Goal: Transaction & Acquisition: Book appointment/travel/reservation

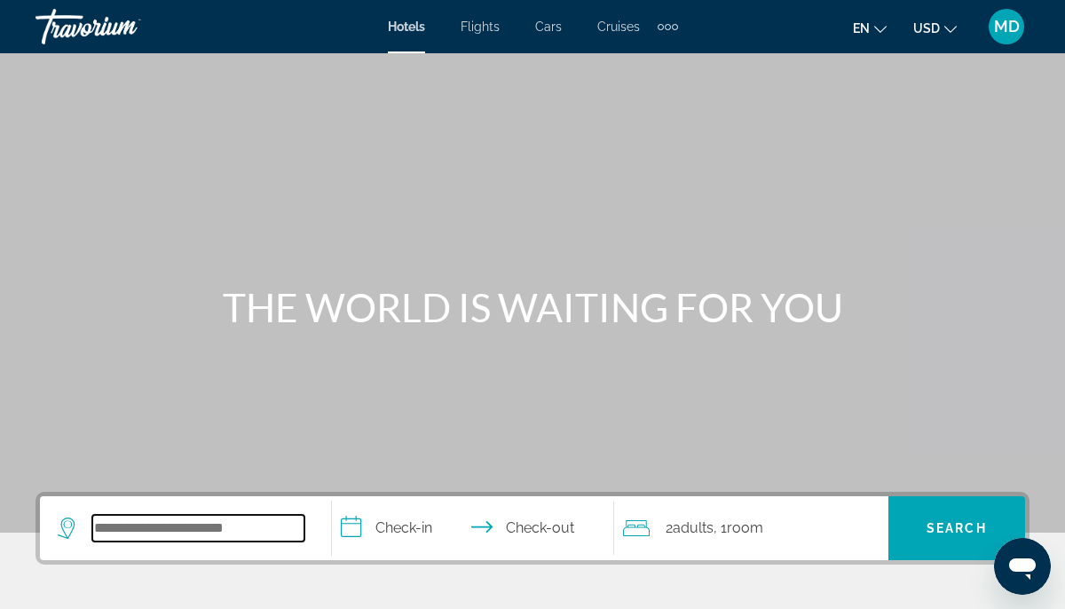
click at [146, 527] on input "Search hotel destination" at bounding box center [198, 528] width 212 height 27
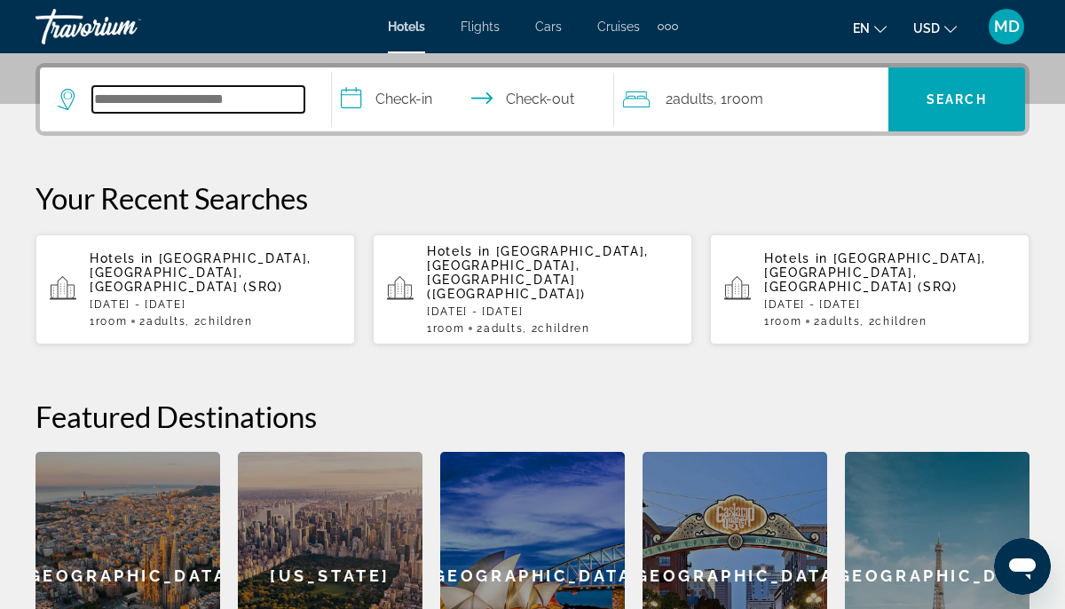
scroll to position [434, 0]
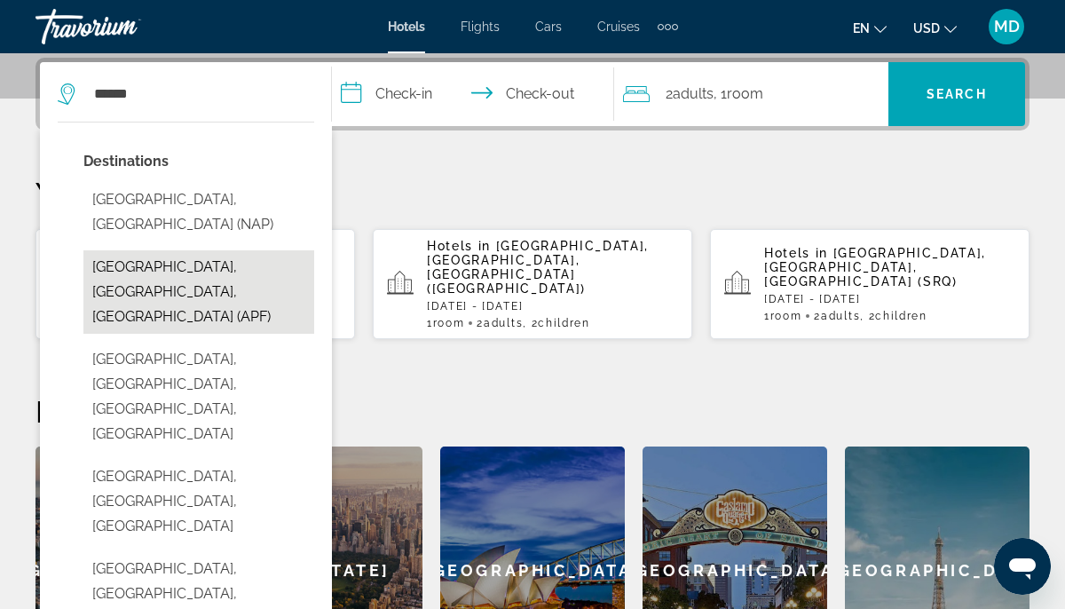
click at [252, 250] on button "[GEOGRAPHIC_DATA], [GEOGRAPHIC_DATA], [GEOGRAPHIC_DATA] (APF)" at bounding box center [198, 291] width 231 height 83
type input "**********"
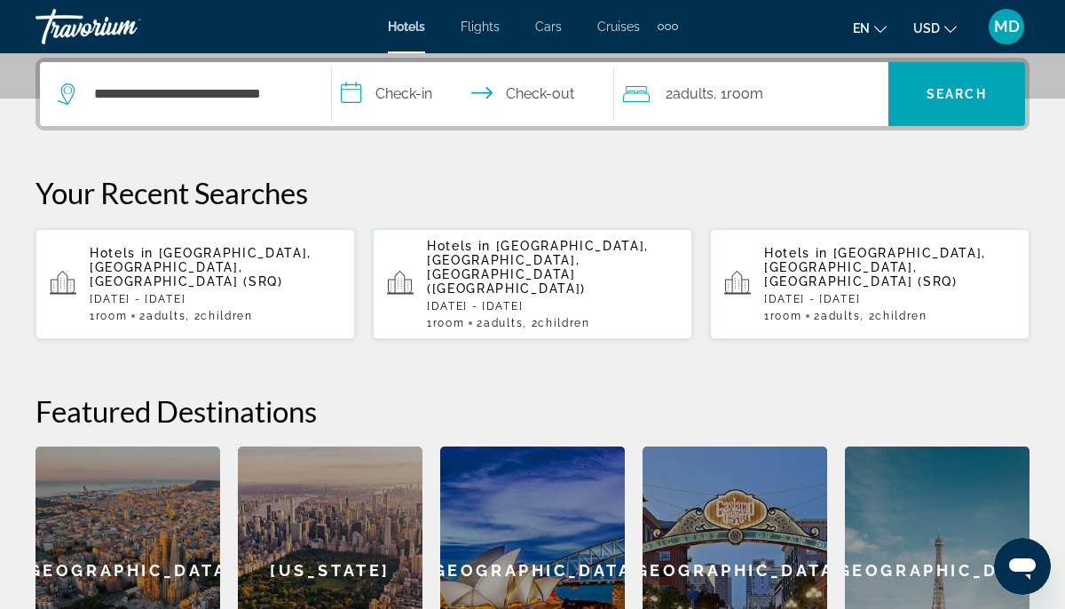
click at [414, 91] on input "**********" at bounding box center [477, 96] width 290 height 69
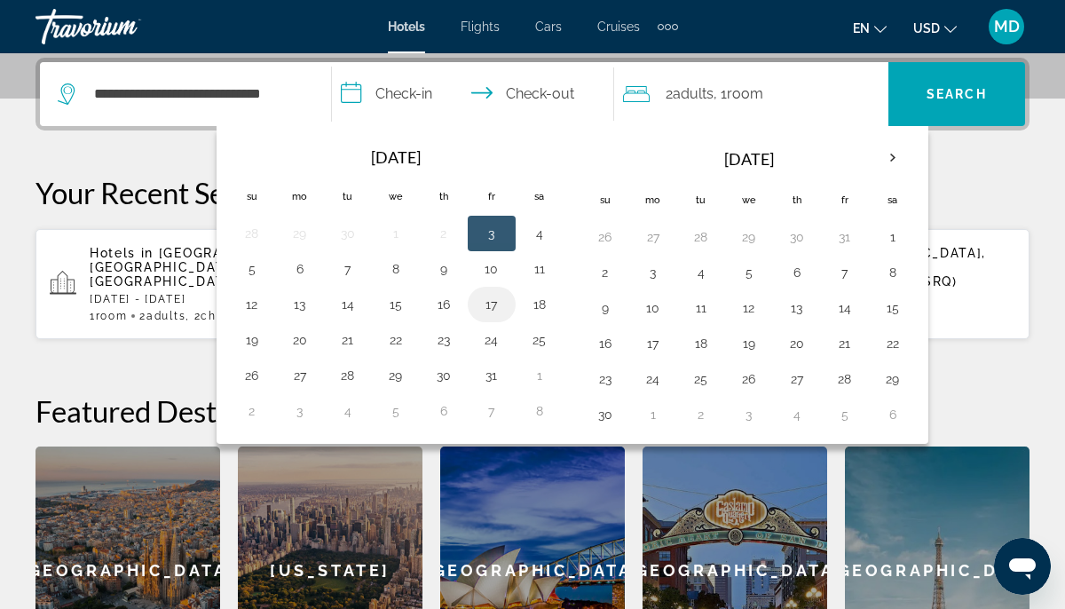
click at [493, 300] on button "17" at bounding box center [491, 304] width 28 height 25
click at [255, 342] on button "19" at bounding box center [252, 339] width 28 height 25
type input "**********"
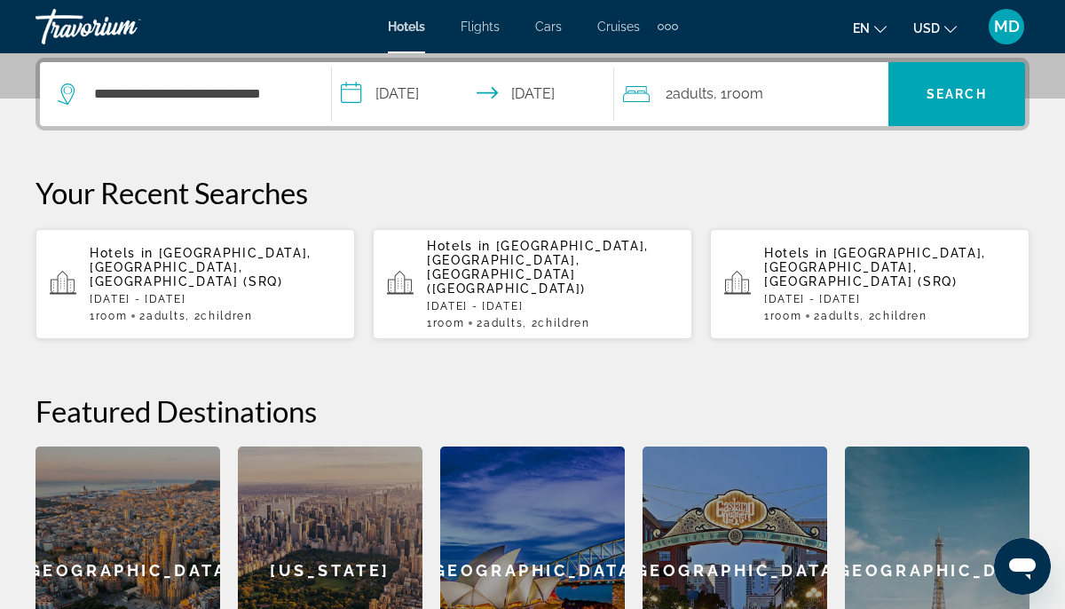
click at [721, 91] on span ", 1 Room rooms" at bounding box center [739, 94] width 50 height 25
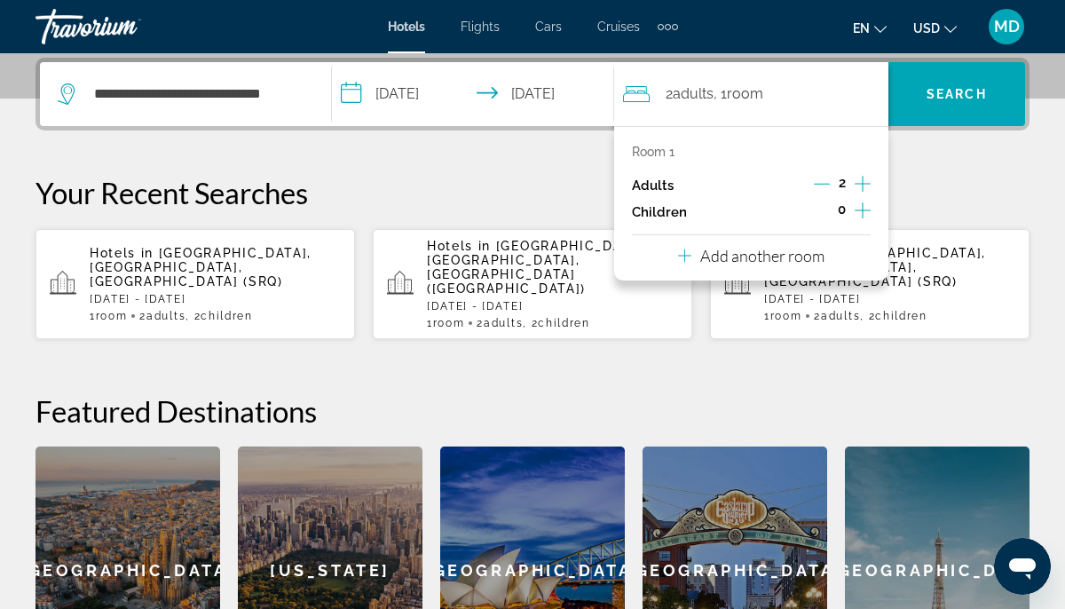
click at [856, 209] on icon "Increment children" at bounding box center [863, 210] width 16 height 21
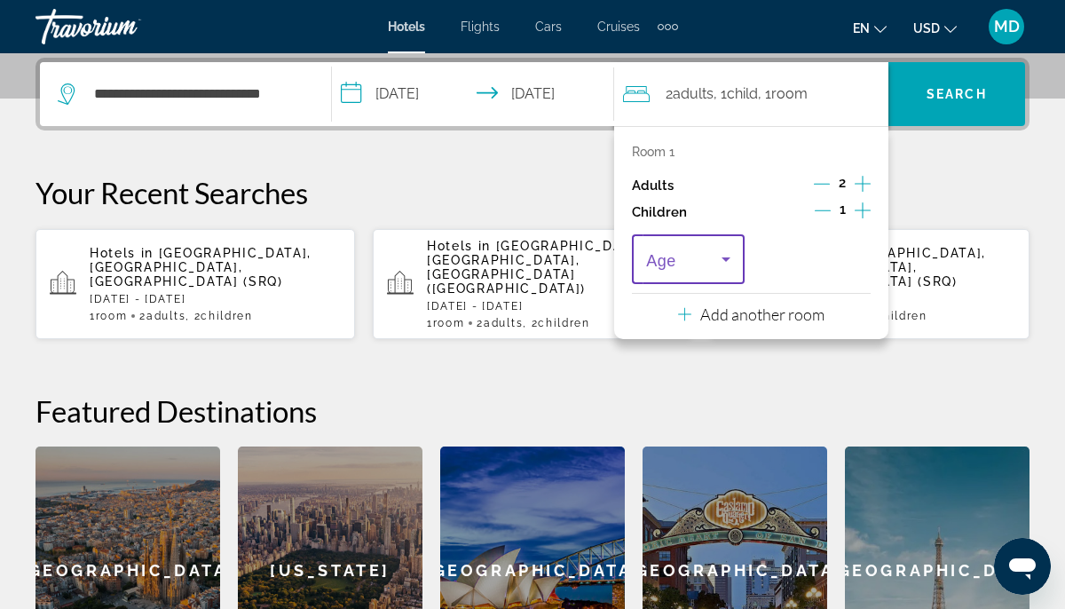
click at [721, 258] on icon "Travelers: 2 adults, 1 child" at bounding box center [725, 258] width 21 height 21
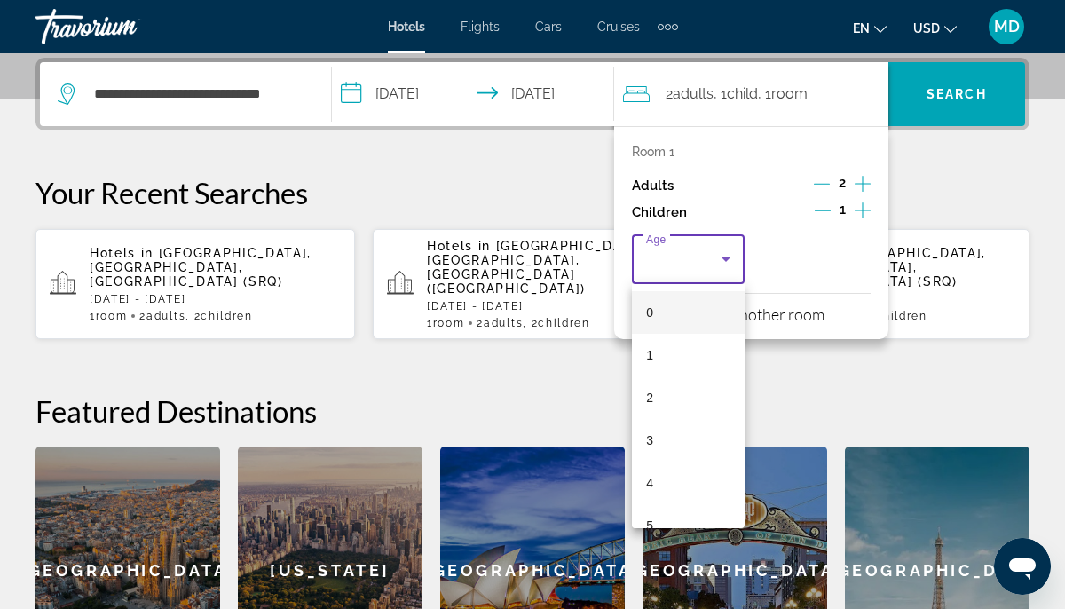
click at [861, 209] on div at bounding box center [532, 304] width 1065 height 609
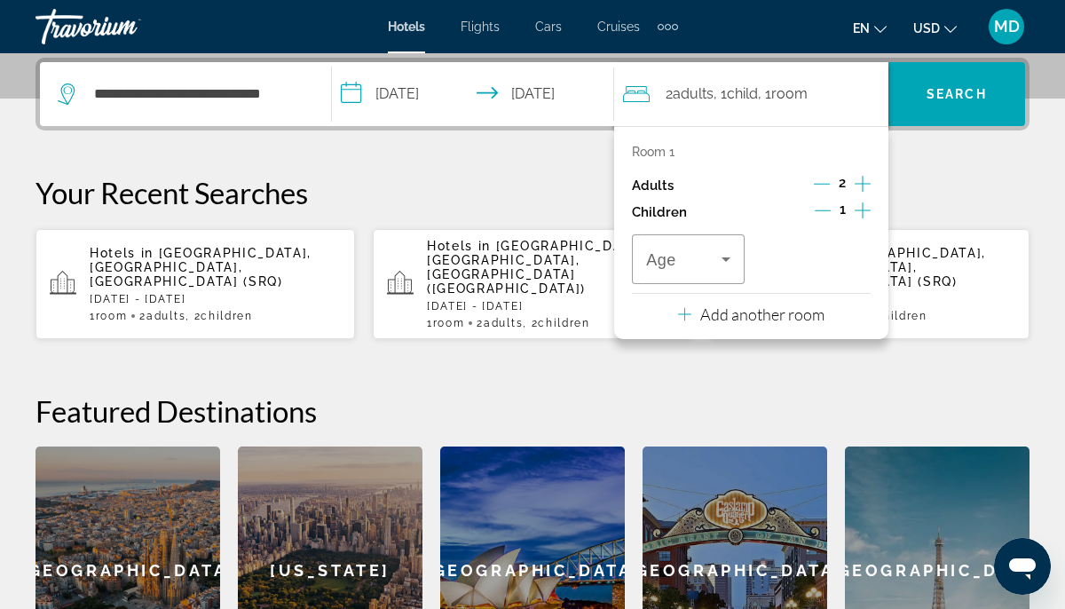
click at [863, 203] on icon "Increment children" at bounding box center [863, 210] width 16 height 21
click at [723, 256] on icon "Travelers: 2 adults, 2 children" at bounding box center [725, 258] width 21 height 21
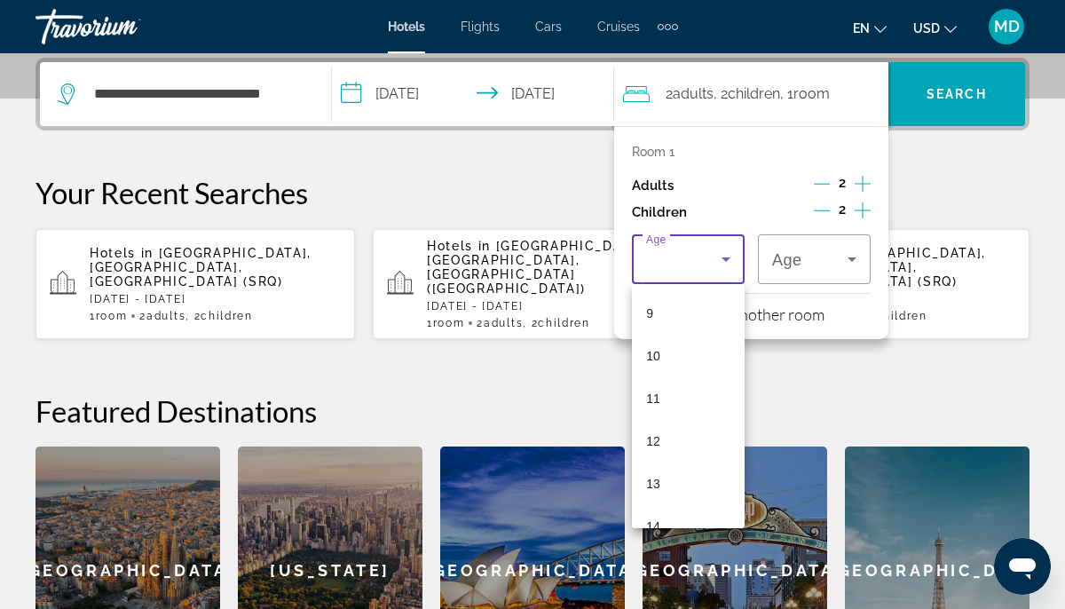
scroll to position [403, 0]
click at [691, 423] on mat-option "12" at bounding box center [688, 420] width 113 height 43
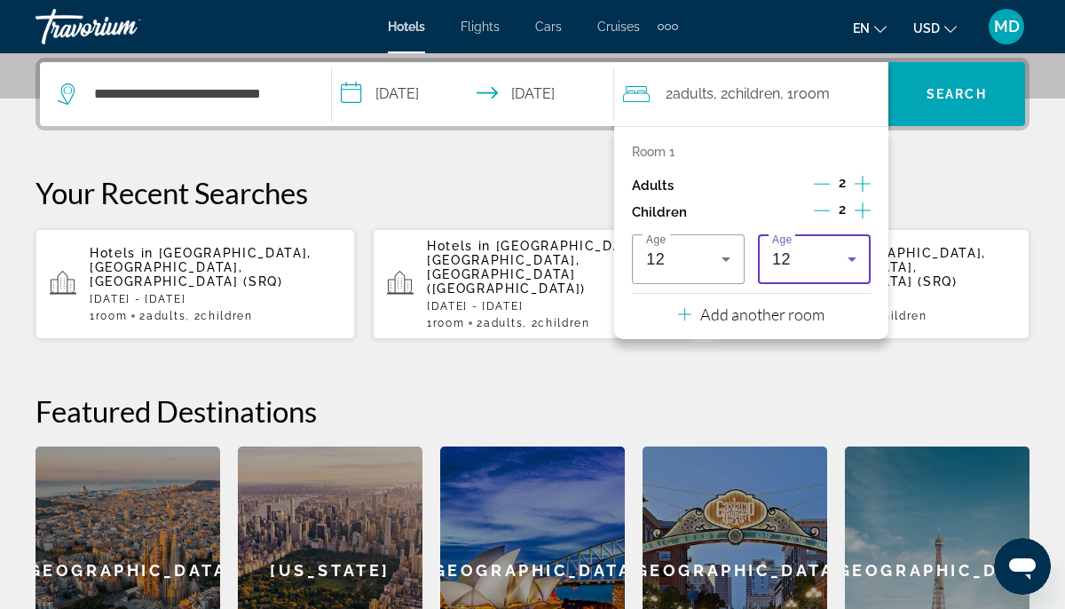
click at [856, 259] on icon "Travelers: 2 adults, 2 children" at bounding box center [851, 258] width 21 height 21
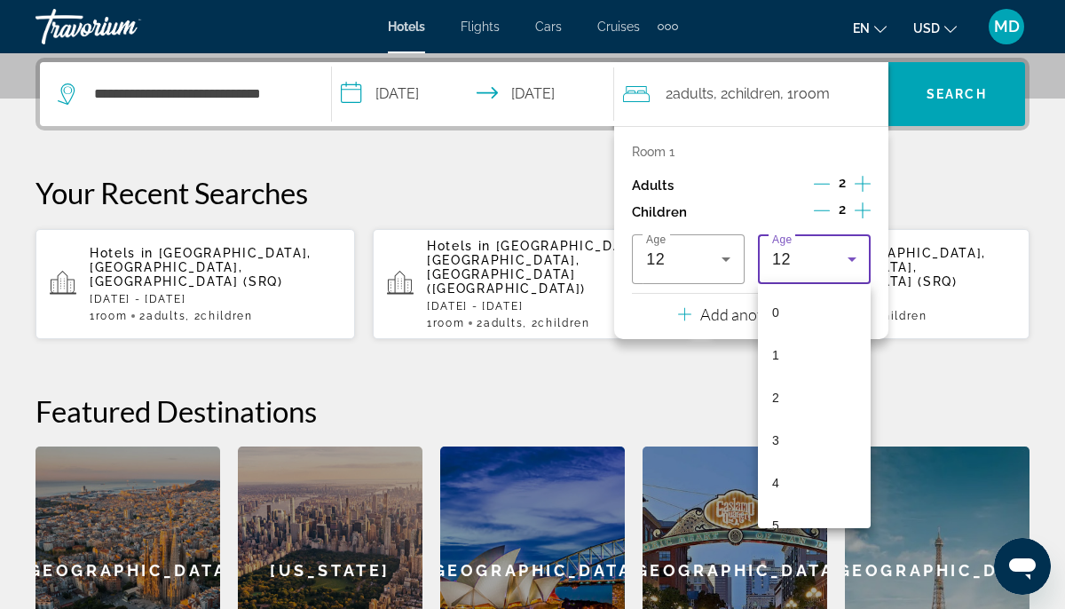
scroll to position [317, 0]
click at [816, 431] on mat-option "10" at bounding box center [814, 421] width 113 height 43
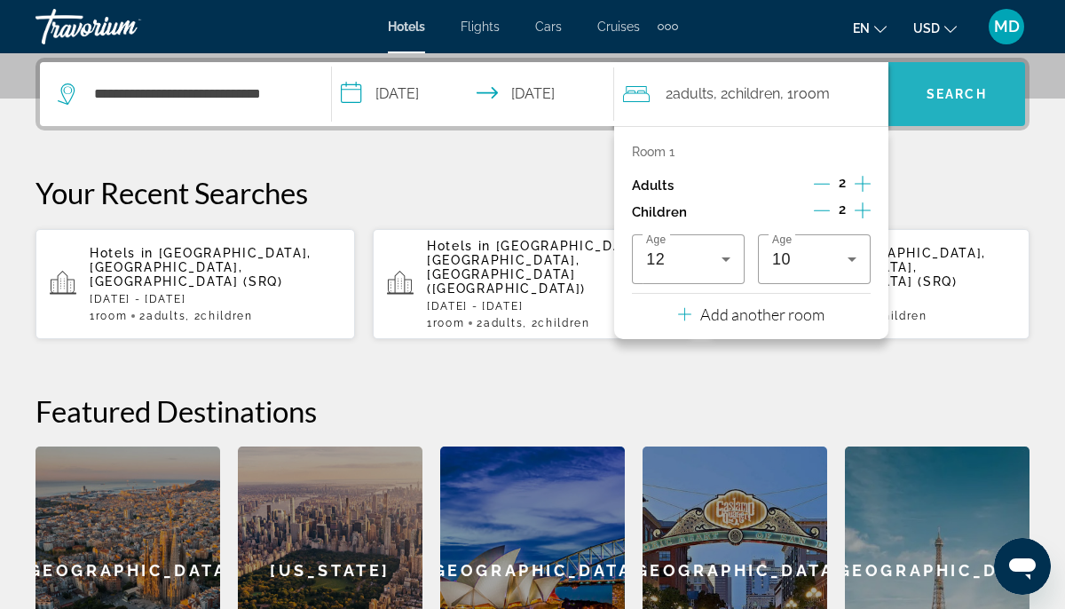
click at [976, 103] on span "Search" at bounding box center [956, 94] width 137 height 43
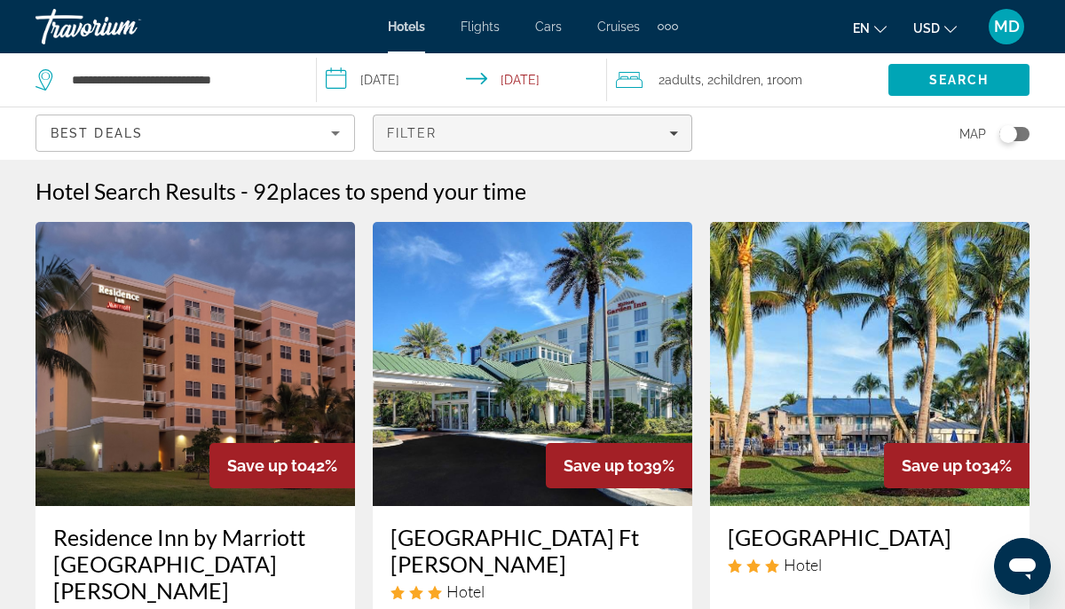
click at [580, 131] on div "Filter" at bounding box center [532, 133] width 291 height 14
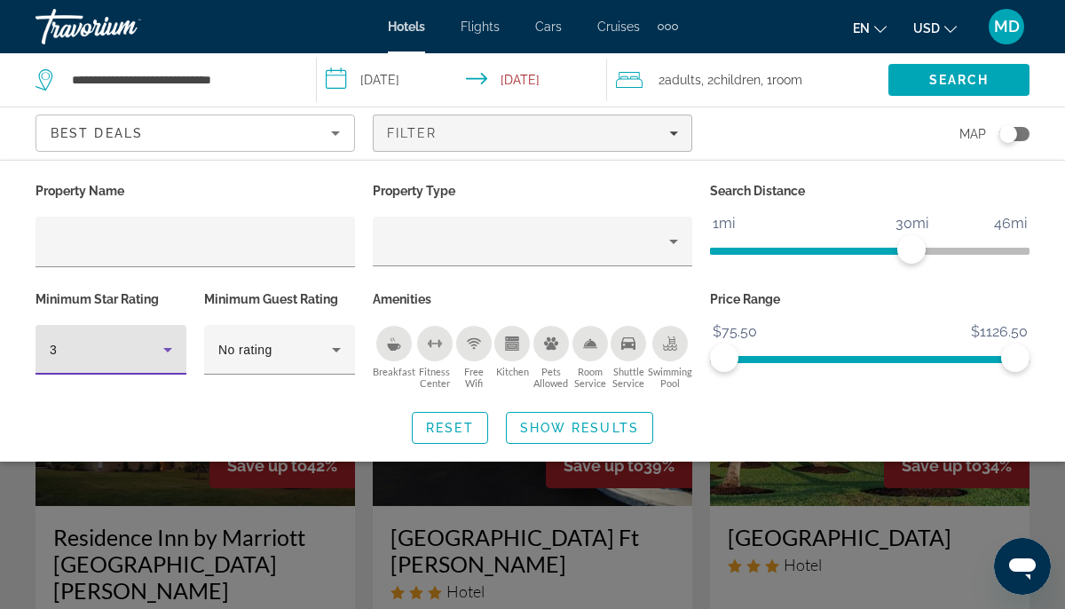
click at [167, 342] on icon "Hotel Filters" at bounding box center [167, 349] width 21 height 21
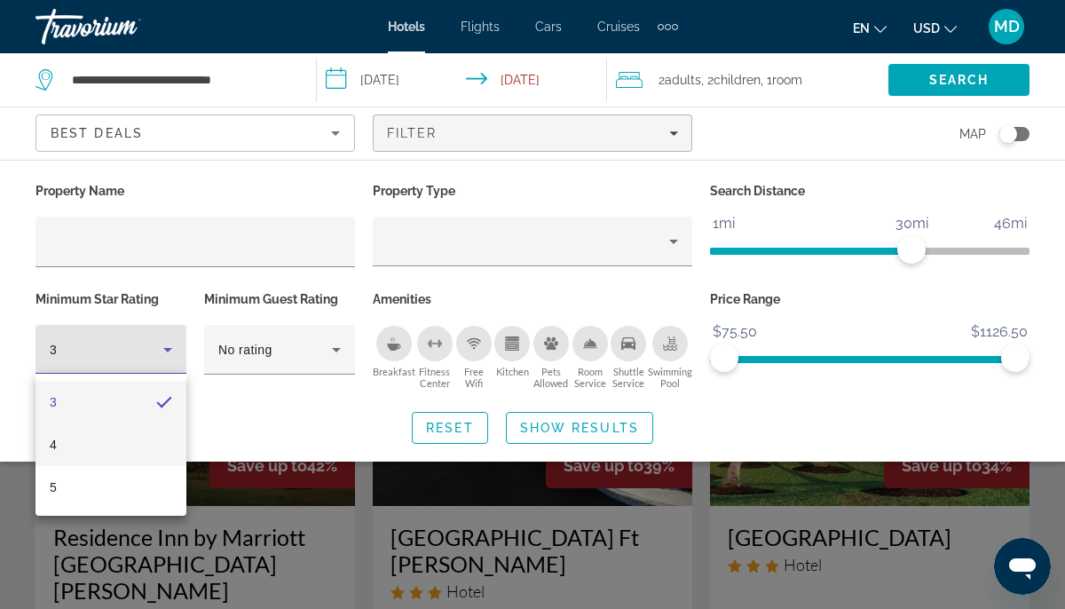
click at [128, 445] on mat-option "4" at bounding box center [110, 444] width 151 height 43
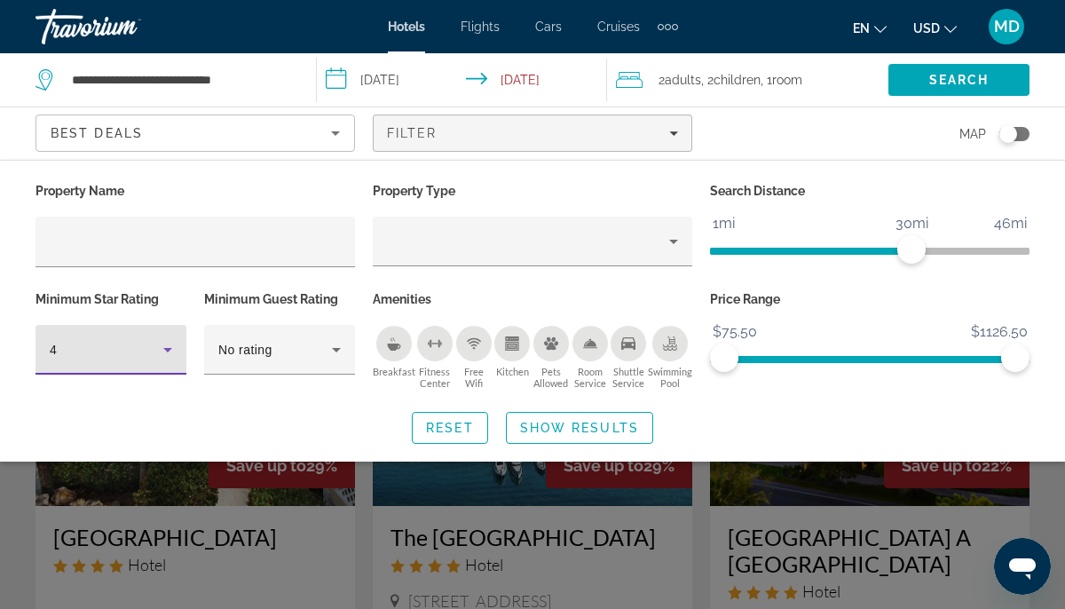
click at [367, 438] on div "Reset Show Results" at bounding box center [532, 428] width 994 height 32
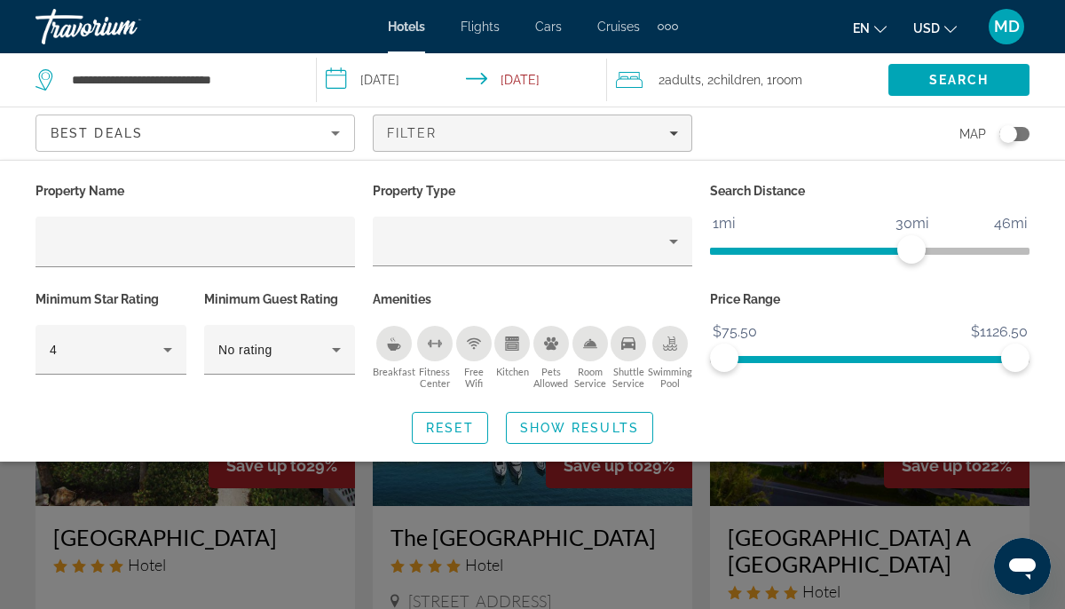
click at [303, 549] on div "Search widget" at bounding box center [532, 437] width 1065 height 343
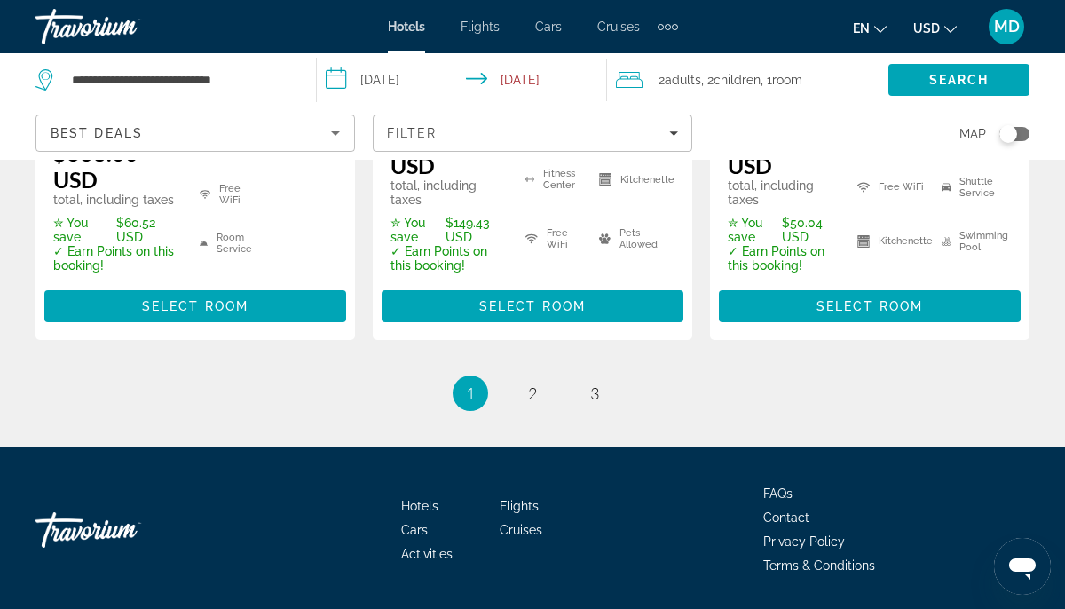
scroll to position [2795, 0]
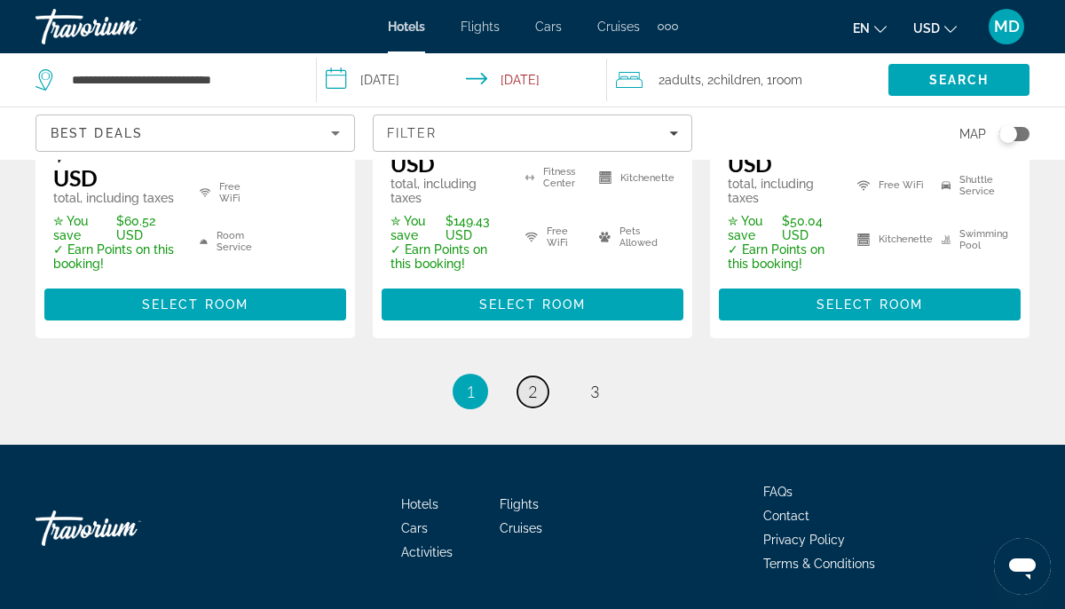
click at [528, 382] on span "2" at bounding box center [532, 392] width 9 height 20
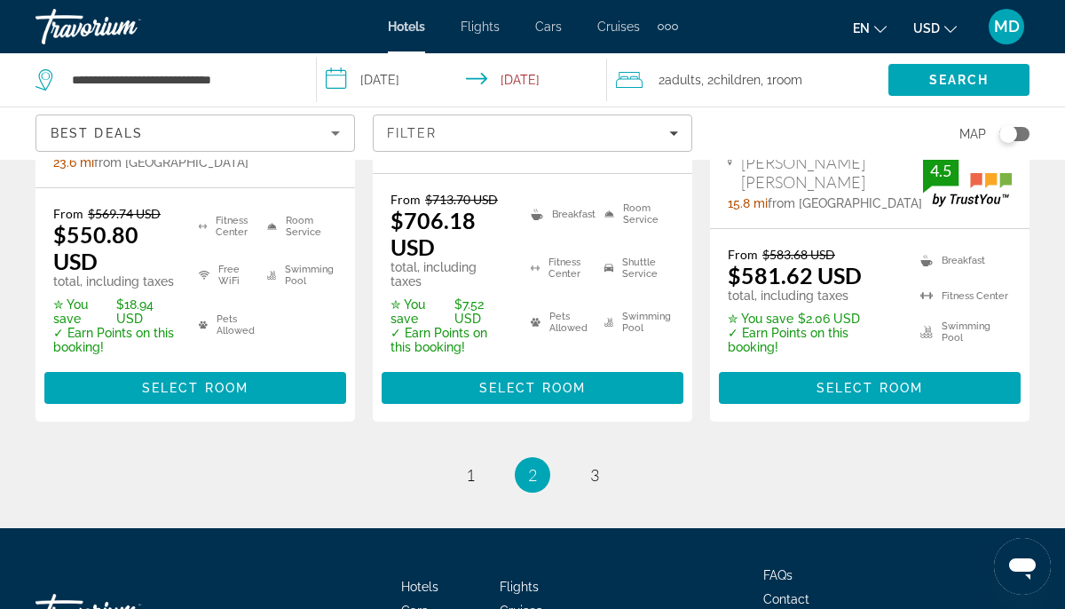
scroll to position [2855, 0]
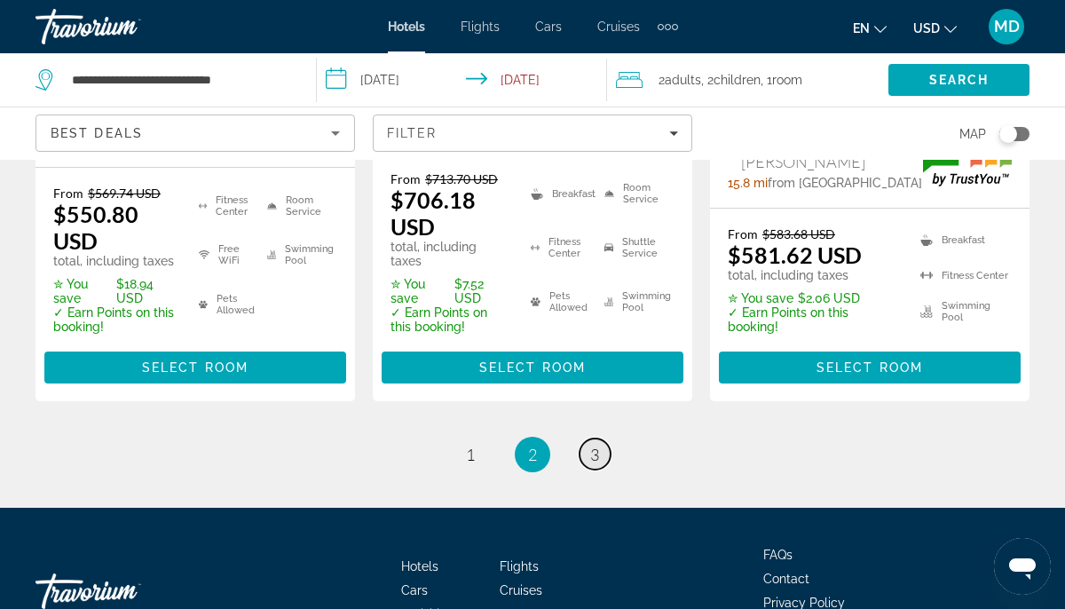
click at [596, 445] on span "3" at bounding box center [594, 455] width 9 height 20
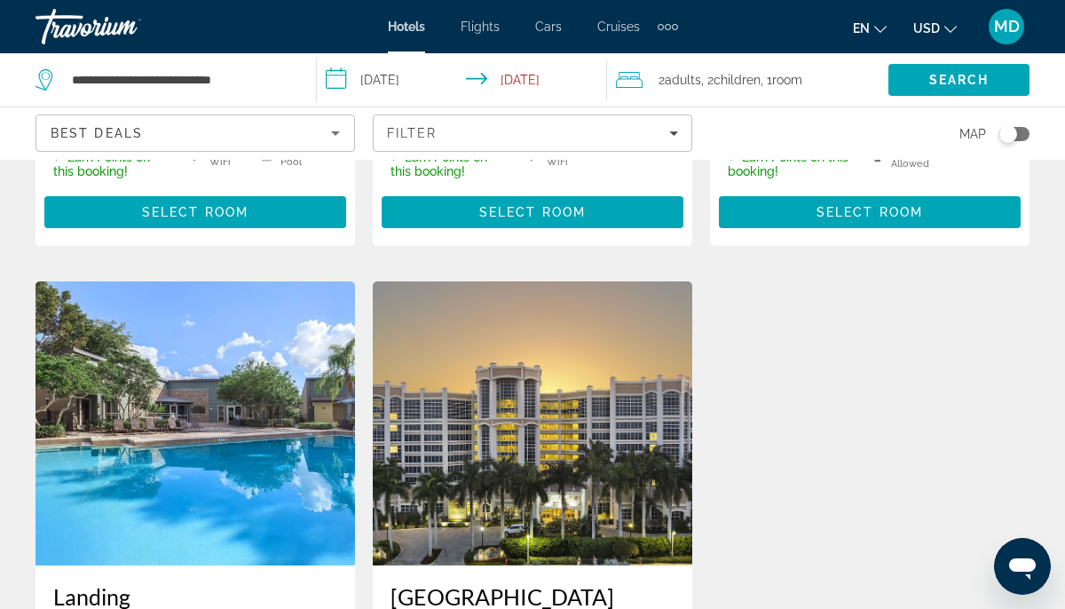
scroll to position [729, 0]
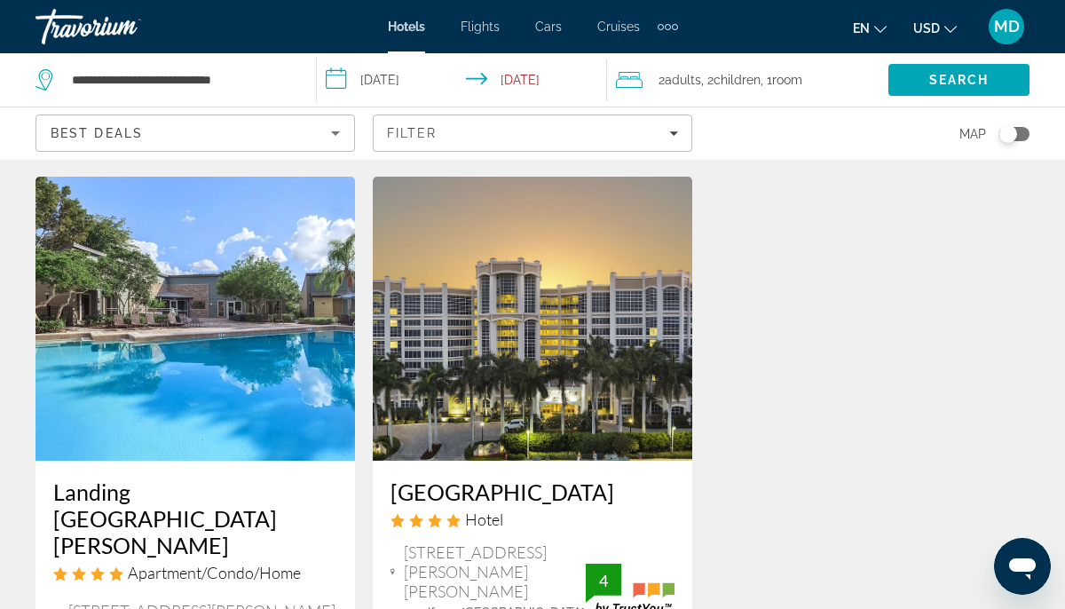
click at [411, 80] on input "**********" at bounding box center [465, 82] width 297 height 59
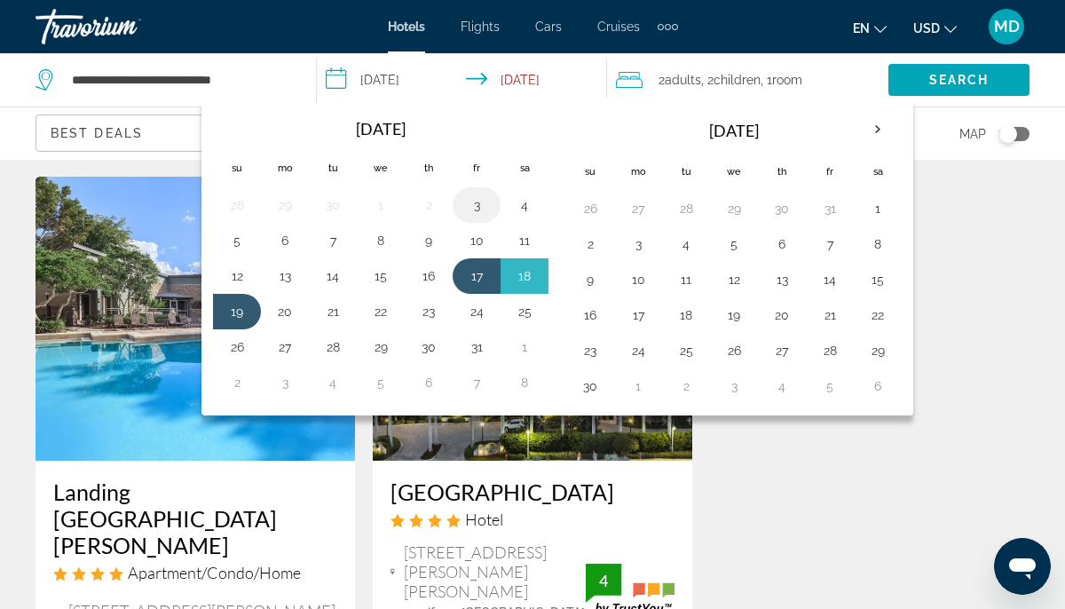
click at [481, 200] on button "3" at bounding box center [476, 205] width 28 height 25
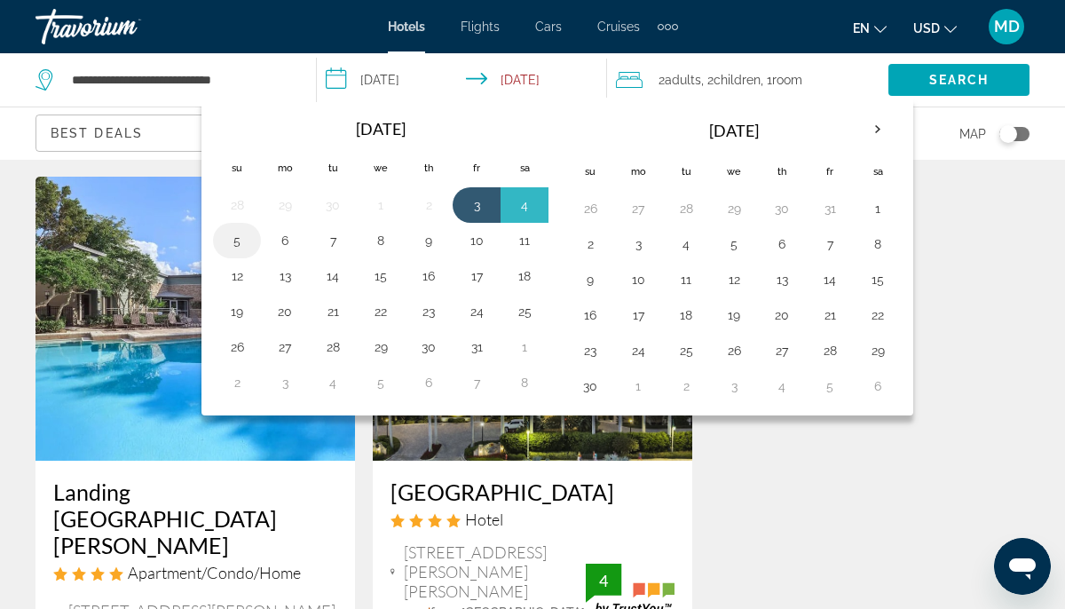
click at [237, 232] on button "5" at bounding box center [237, 240] width 28 height 25
type input "**********"
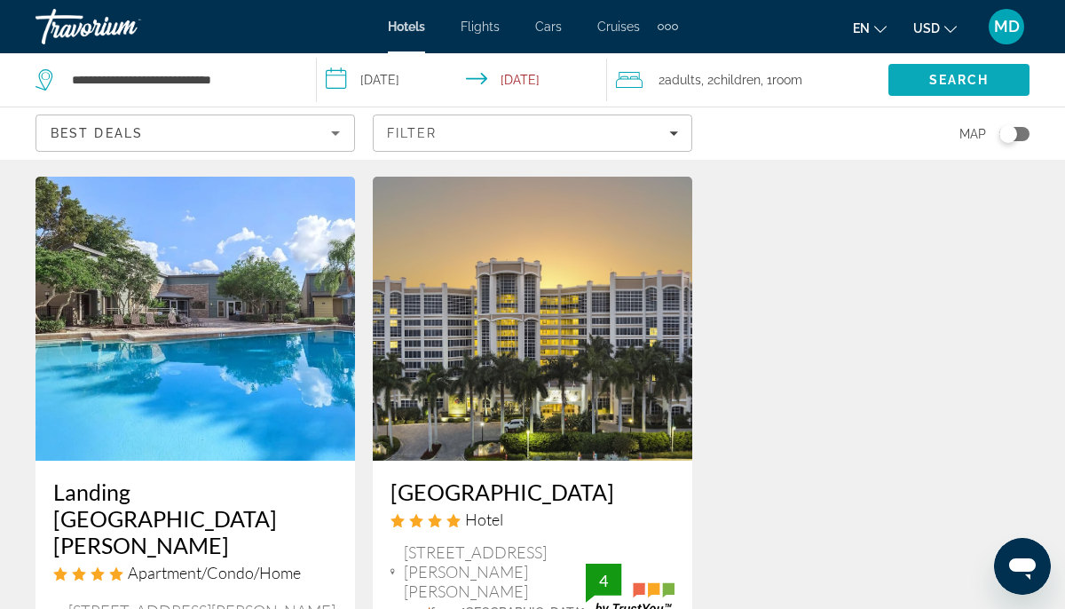
click at [941, 74] on span "Search" at bounding box center [959, 80] width 60 height 14
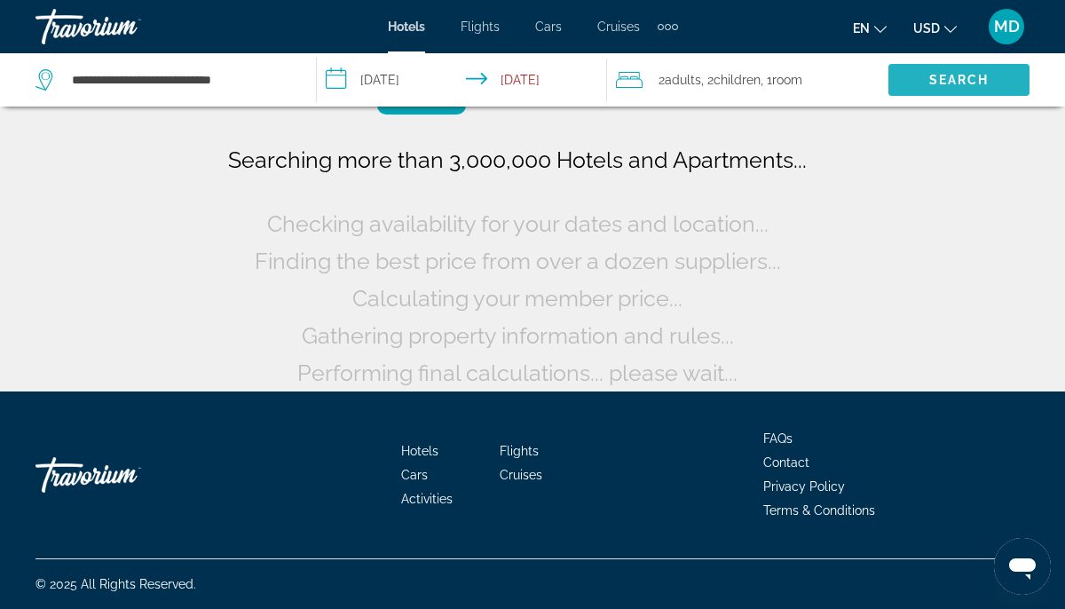
scroll to position [107, 0]
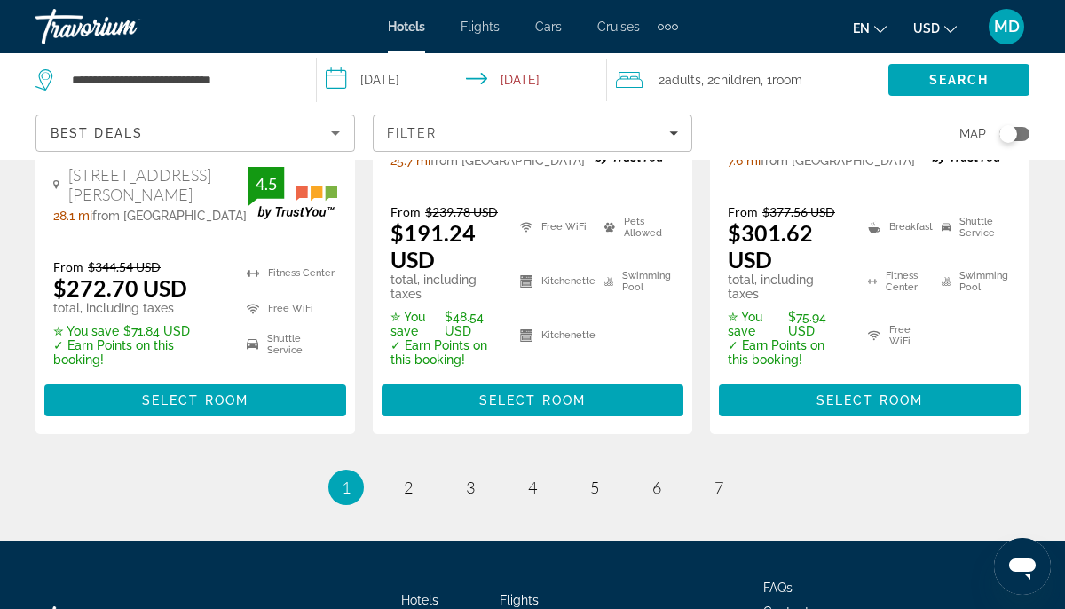
scroll to position [2856, 0]
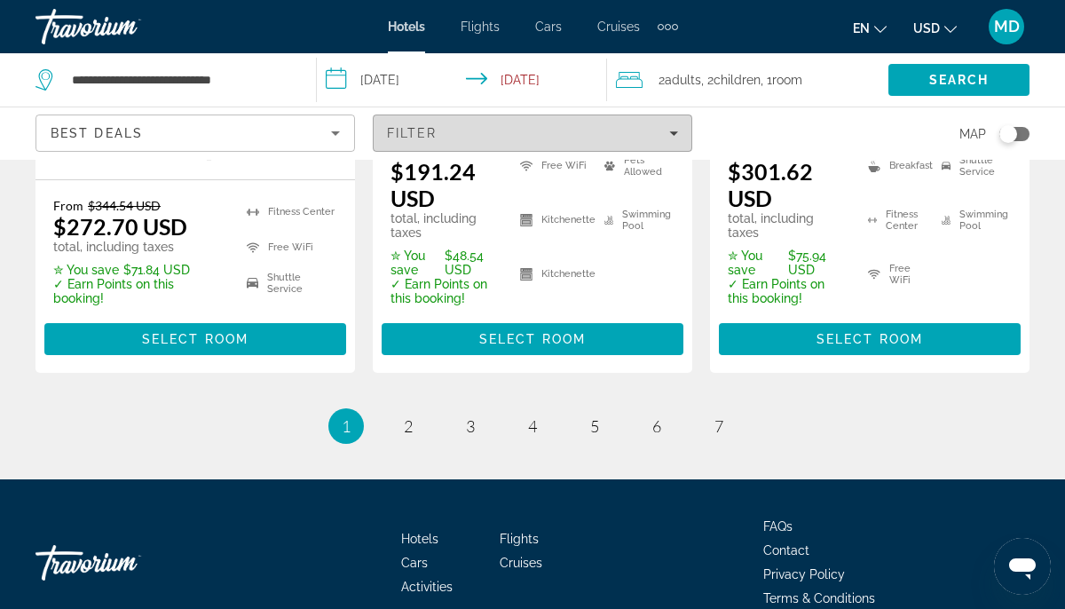
click at [591, 129] on div "Filter" at bounding box center [532, 133] width 291 height 14
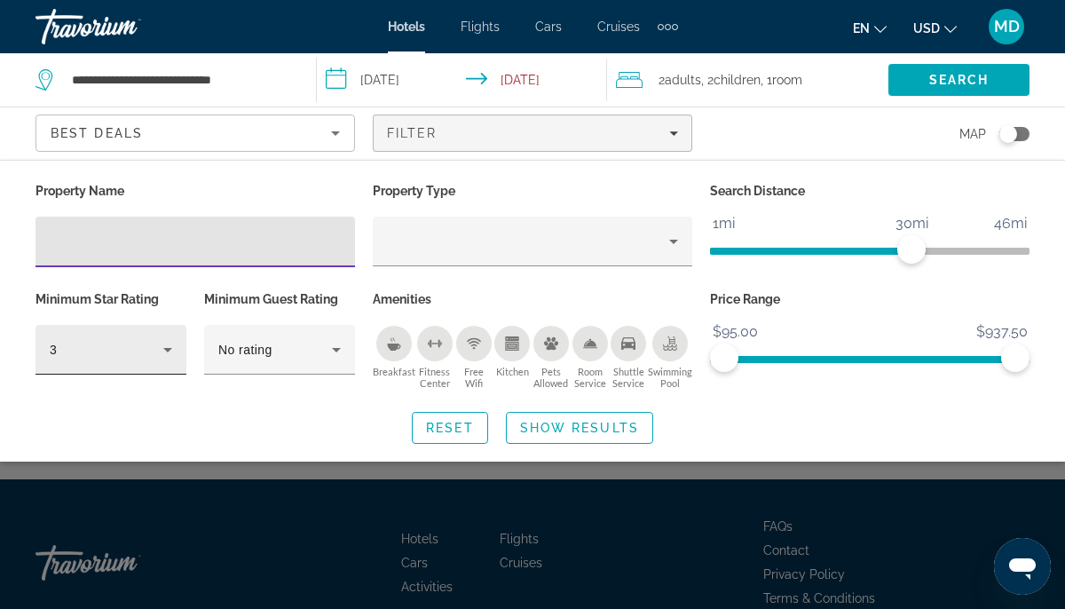
click at [164, 350] on icon "Hotel Filters" at bounding box center [167, 349] width 21 height 21
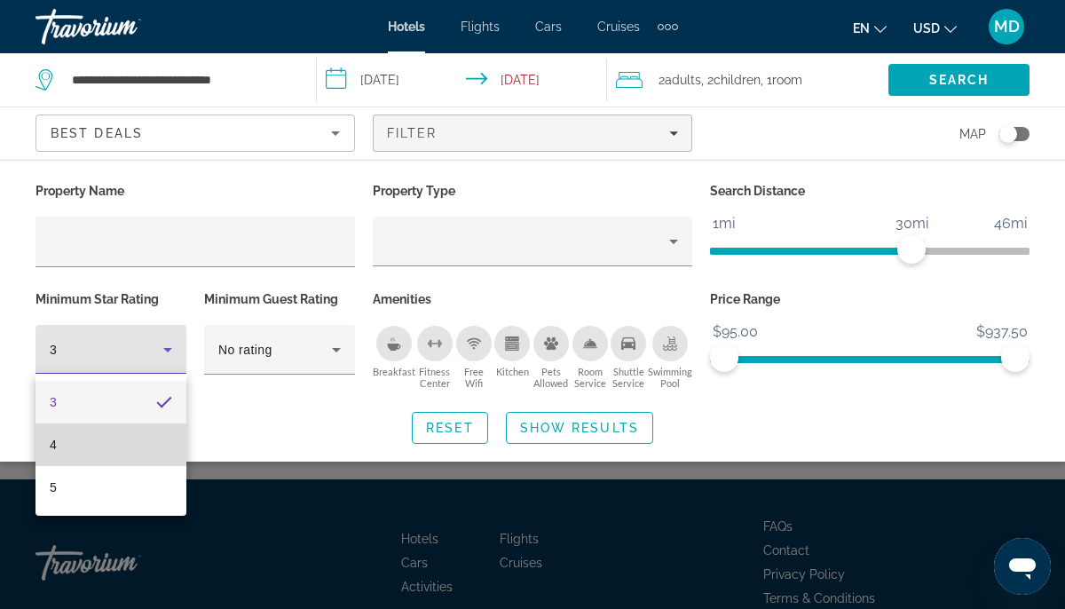
click at [137, 455] on mat-option "4" at bounding box center [110, 444] width 151 height 43
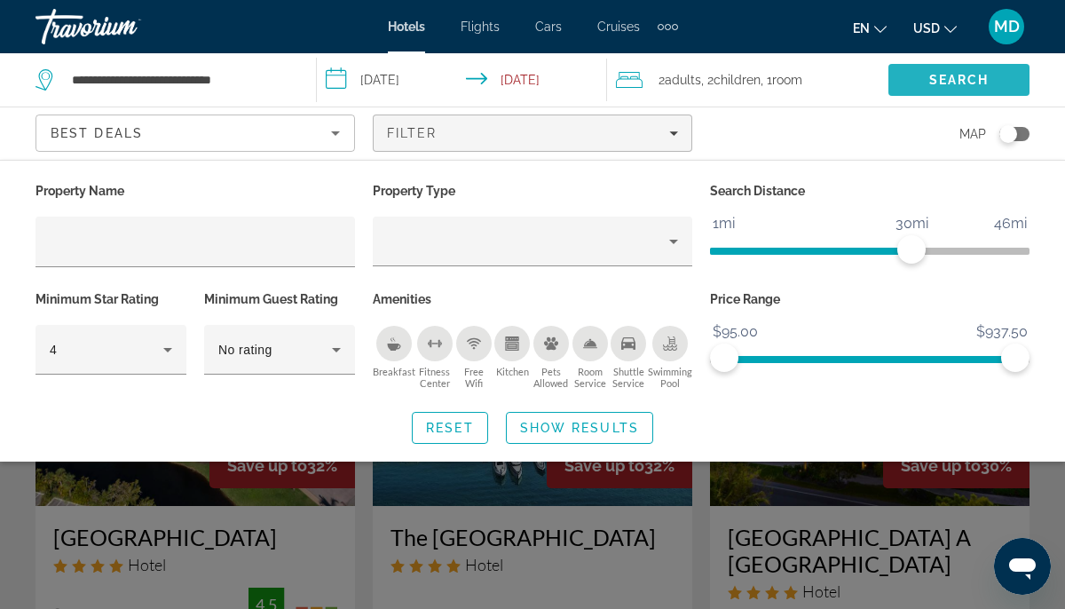
click at [915, 76] on span "Search" at bounding box center [958, 80] width 141 height 43
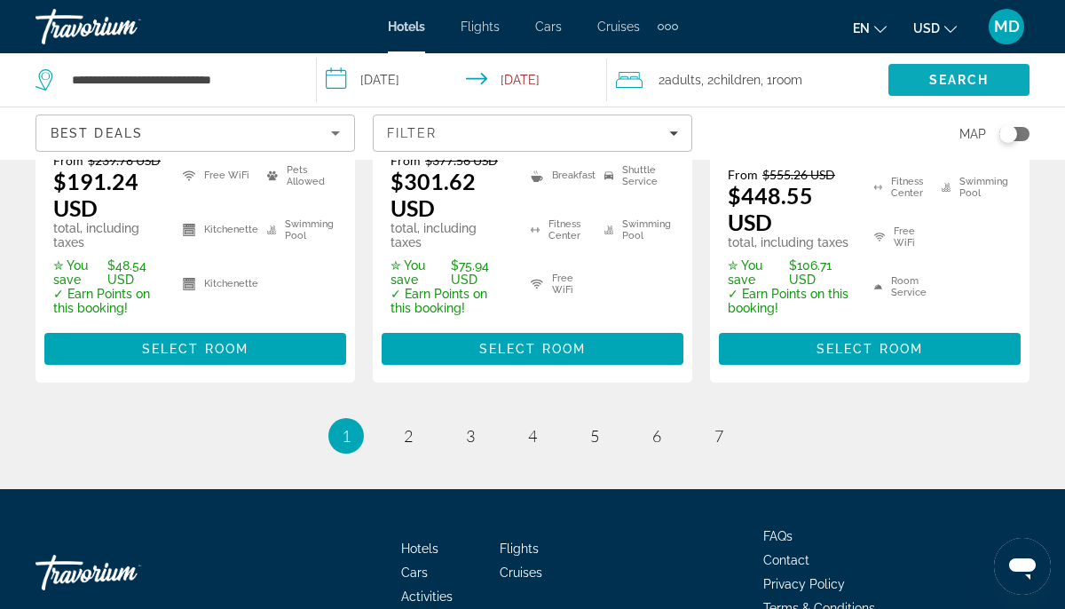
scroll to position [2856, 0]
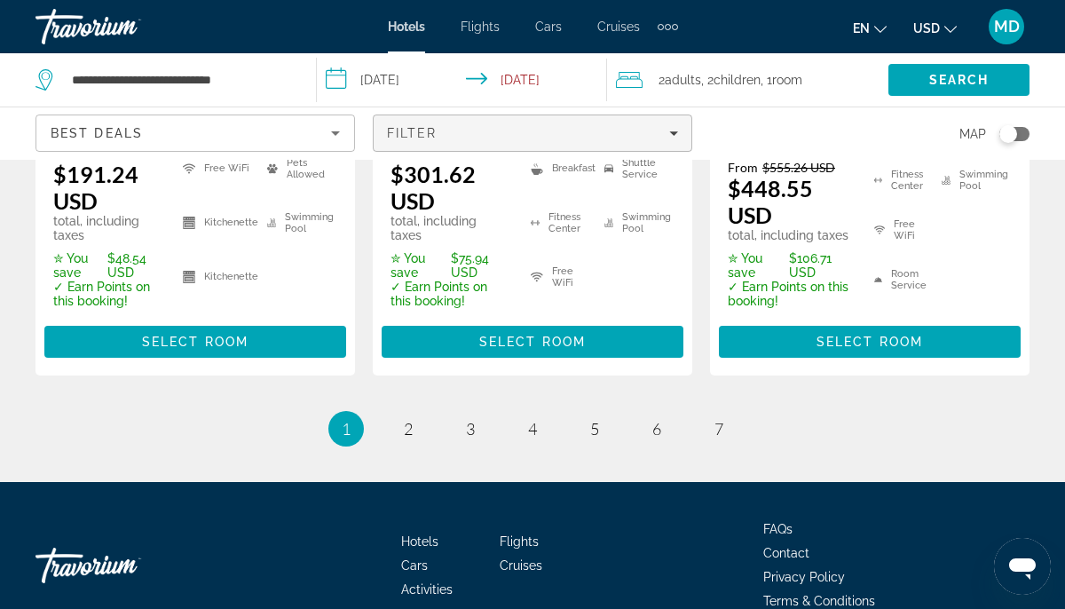
click at [658, 123] on span "Filters" at bounding box center [533, 133] width 318 height 43
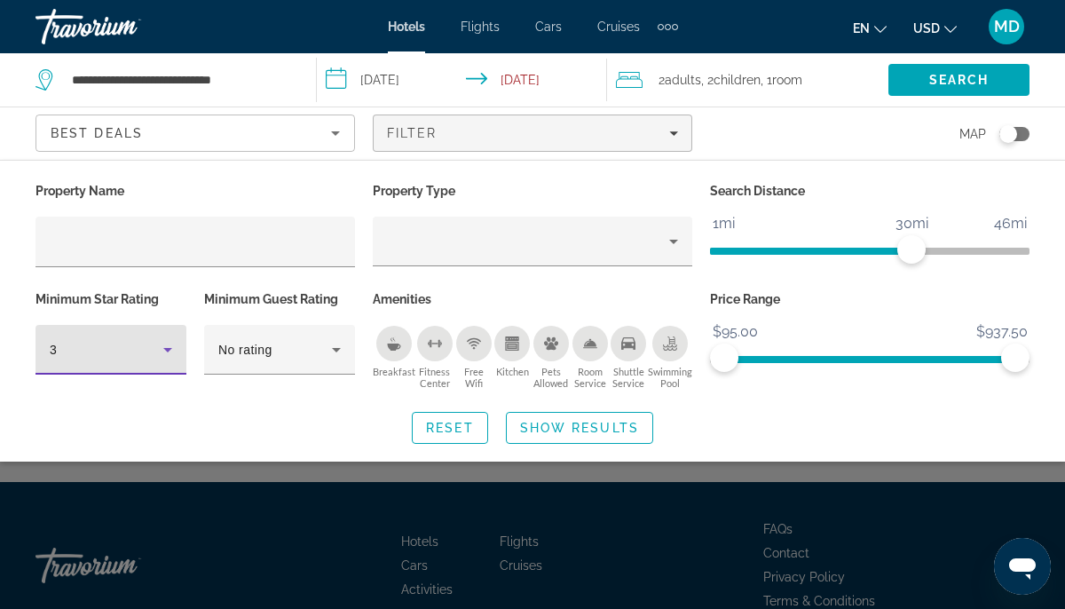
click at [172, 343] on icon "Hotel Filters" at bounding box center [167, 349] width 21 height 21
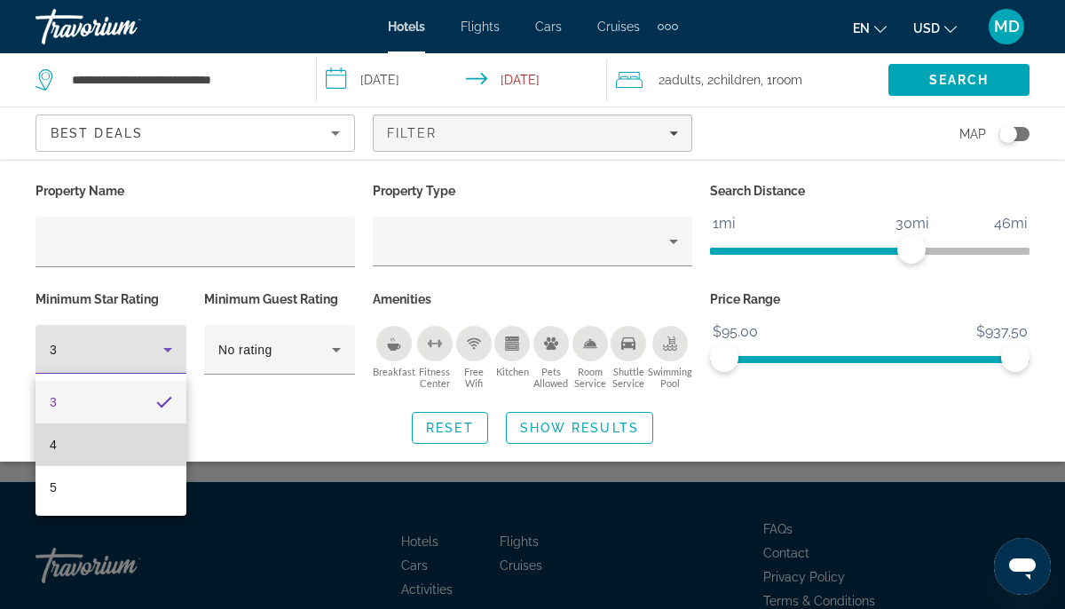
click at [122, 444] on mat-option "4" at bounding box center [110, 444] width 151 height 43
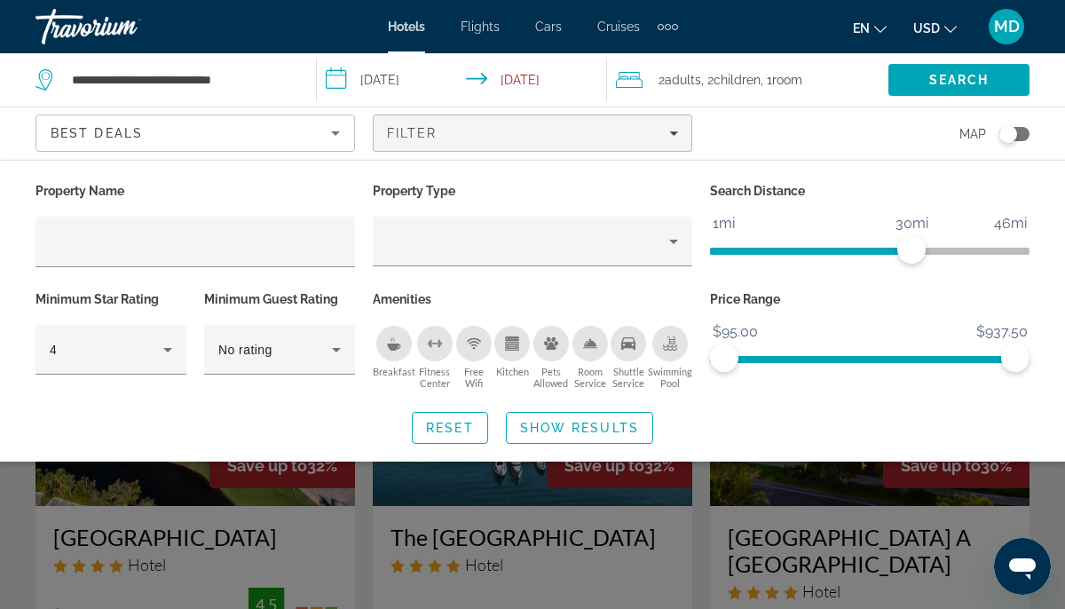
click at [319, 464] on div "Search widget" at bounding box center [532, 437] width 1065 height 343
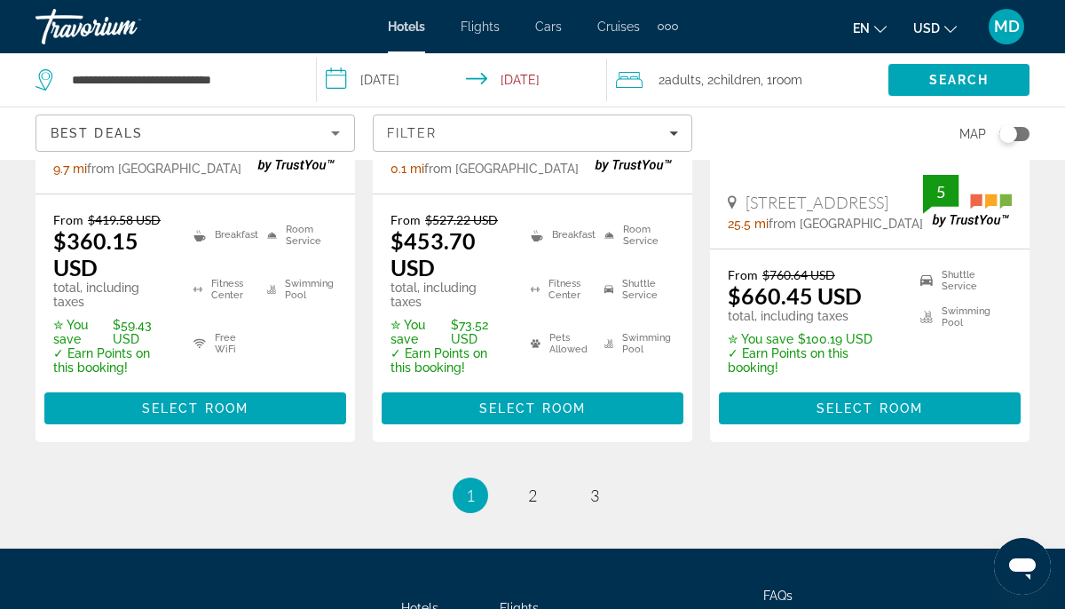
scroll to position [2810, 0]
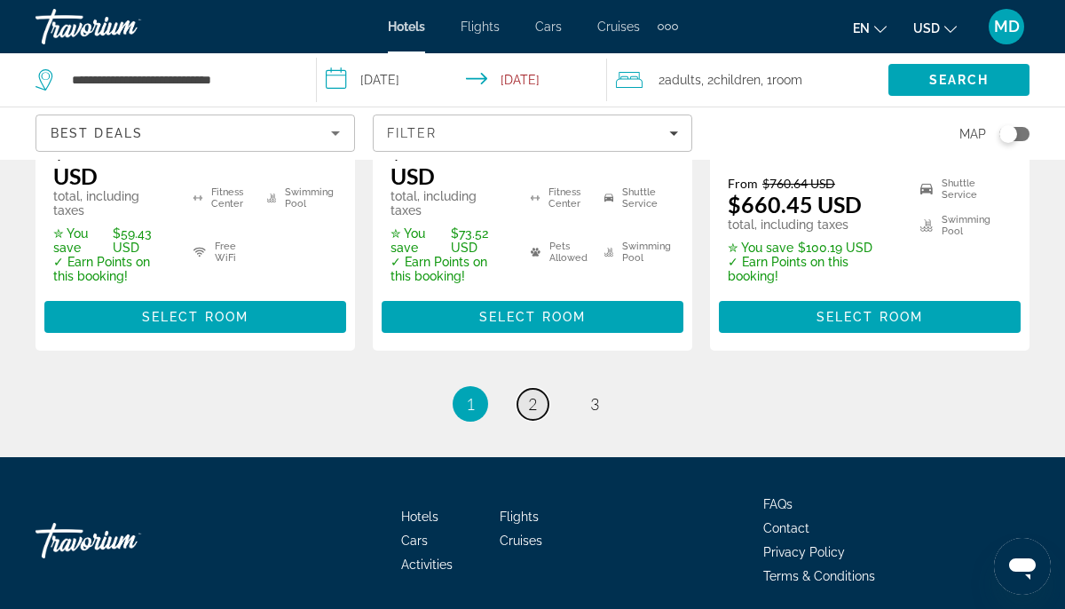
click at [528, 394] on span "2" at bounding box center [532, 404] width 9 height 20
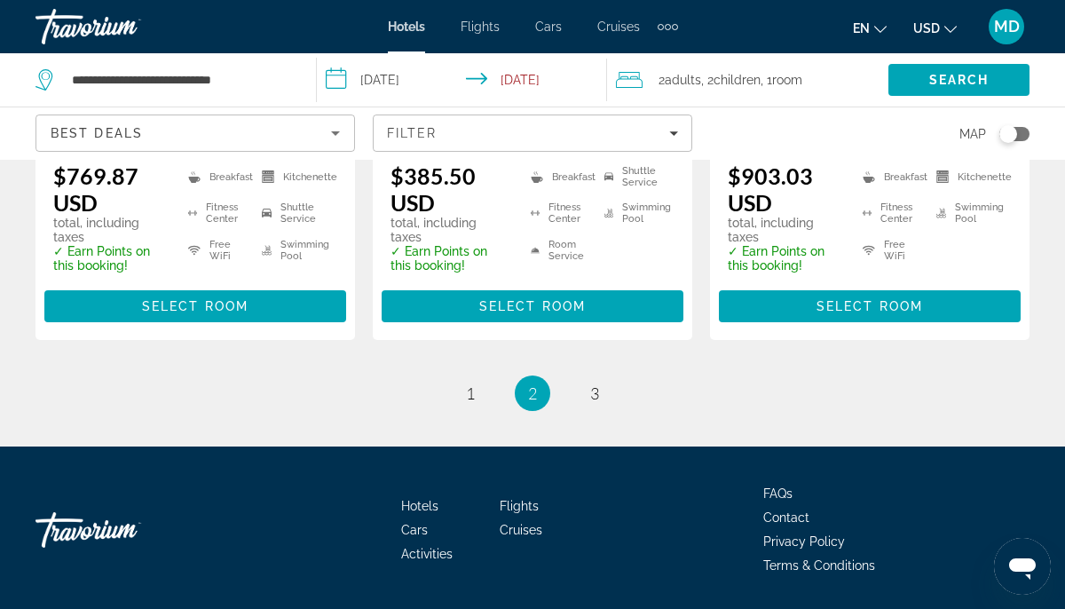
scroll to position [2840, 0]
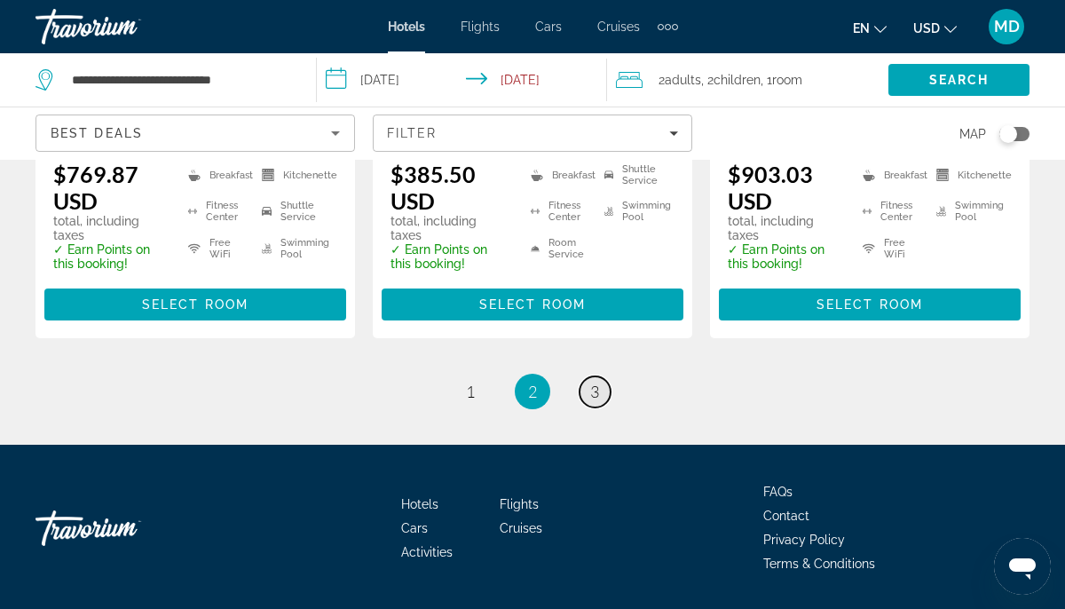
click at [595, 382] on span "3" at bounding box center [594, 392] width 9 height 20
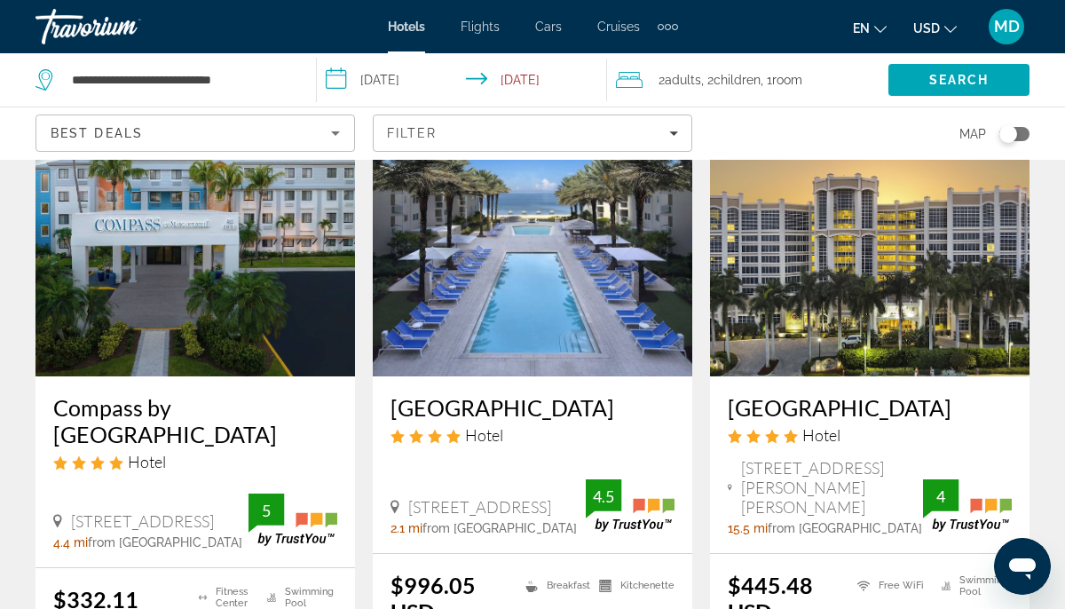
scroll to position [8, 0]
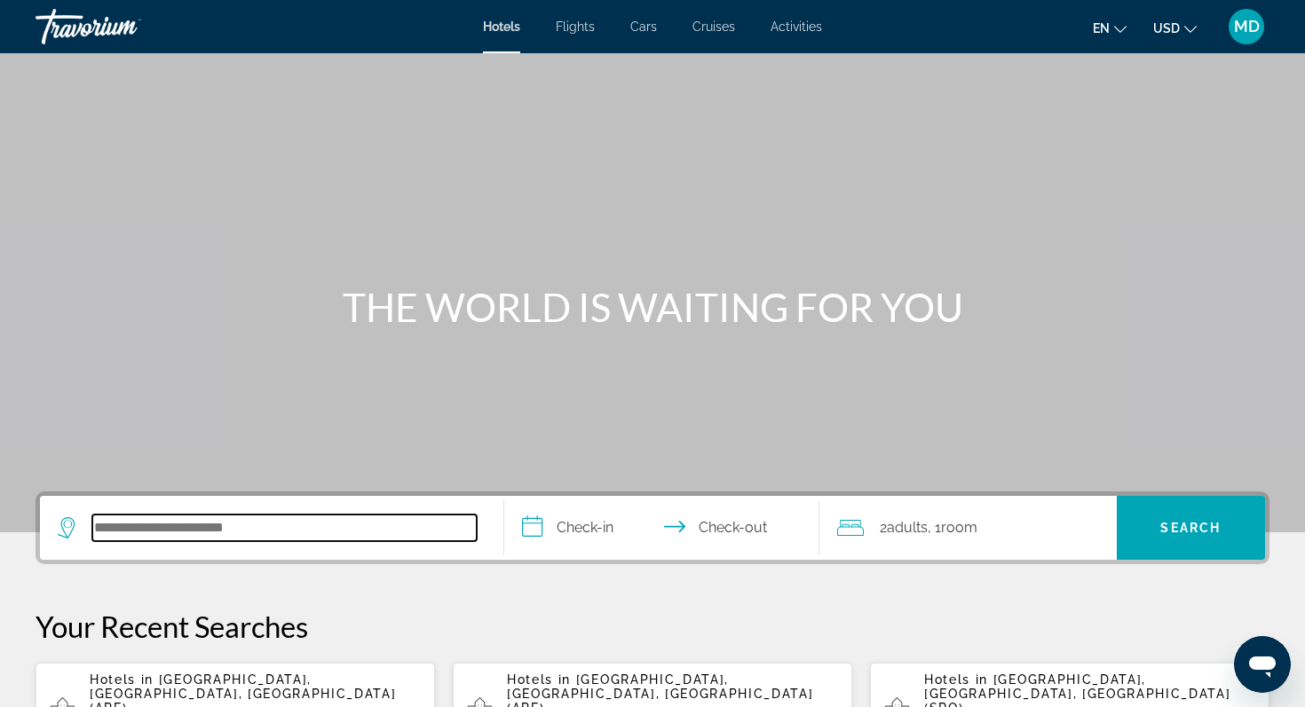
click at [395, 534] on input "Search hotel destination" at bounding box center [284, 528] width 384 height 27
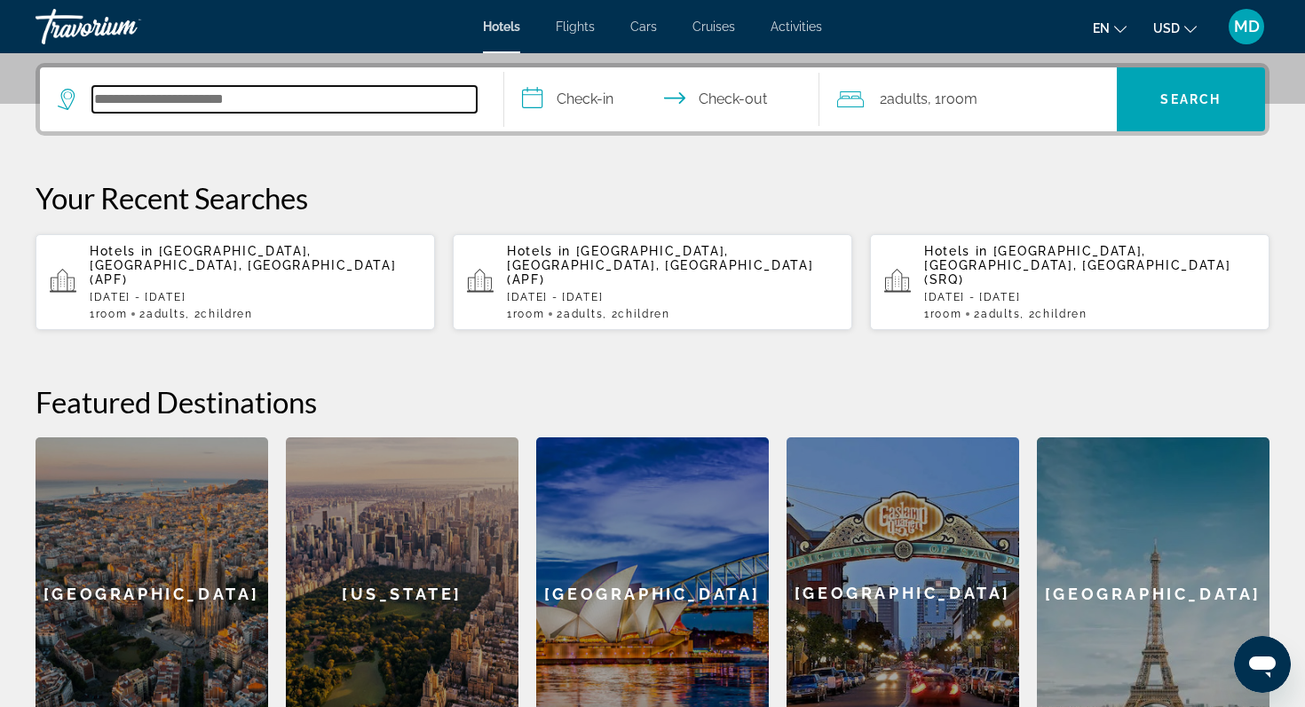
scroll to position [434, 0]
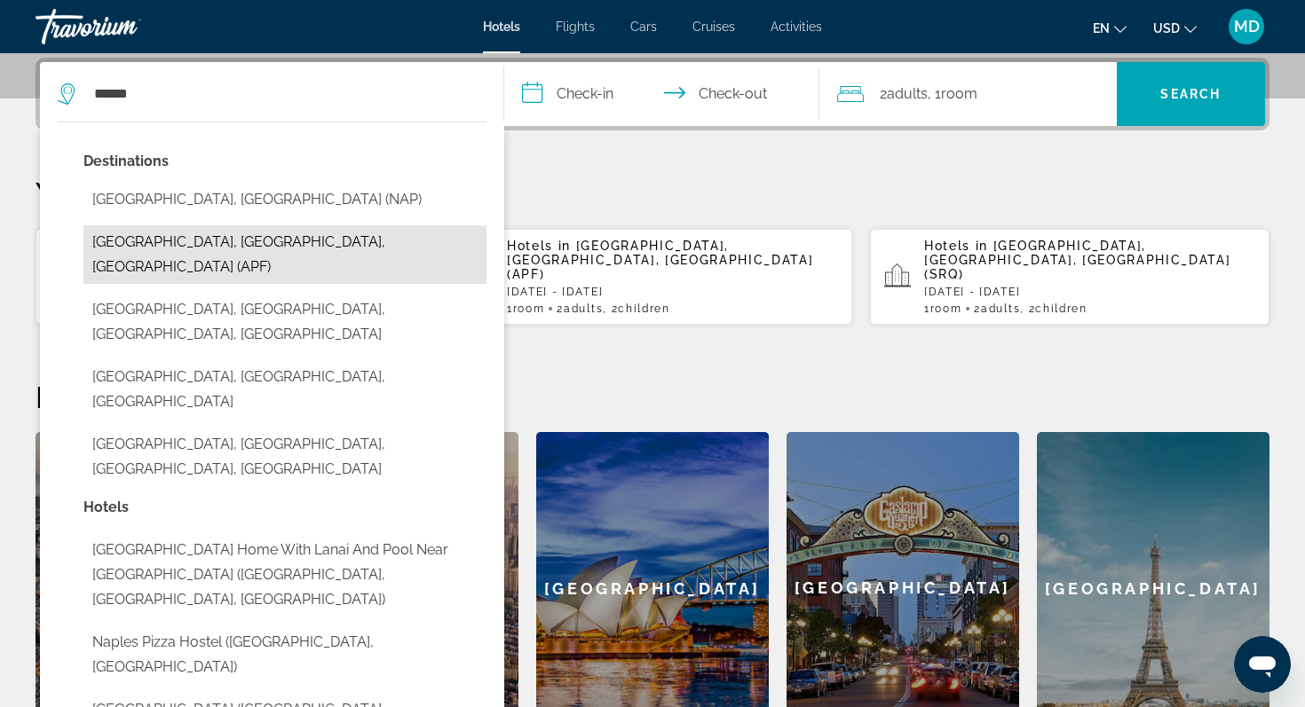
click at [338, 240] on button "[GEOGRAPHIC_DATA], [GEOGRAPHIC_DATA], [GEOGRAPHIC_DATA] (APF)" at bounding box center [284, 254] width 403 height 59
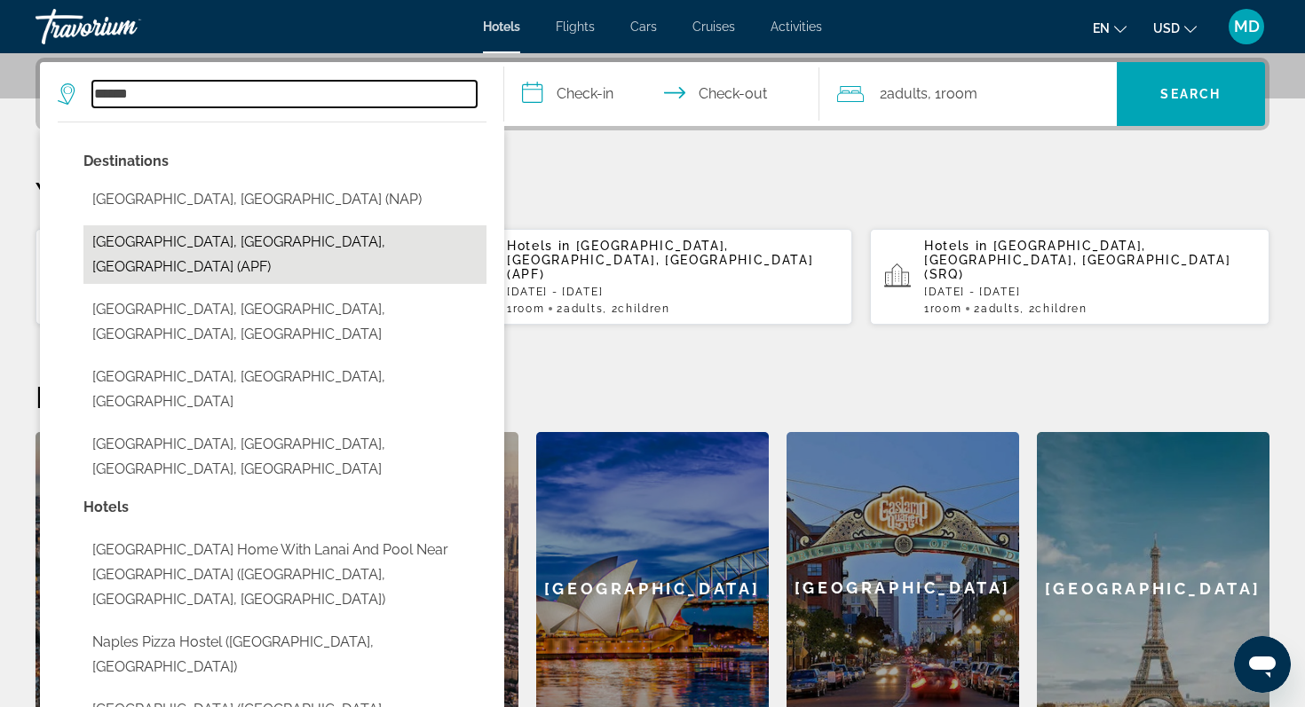
type input "**********"
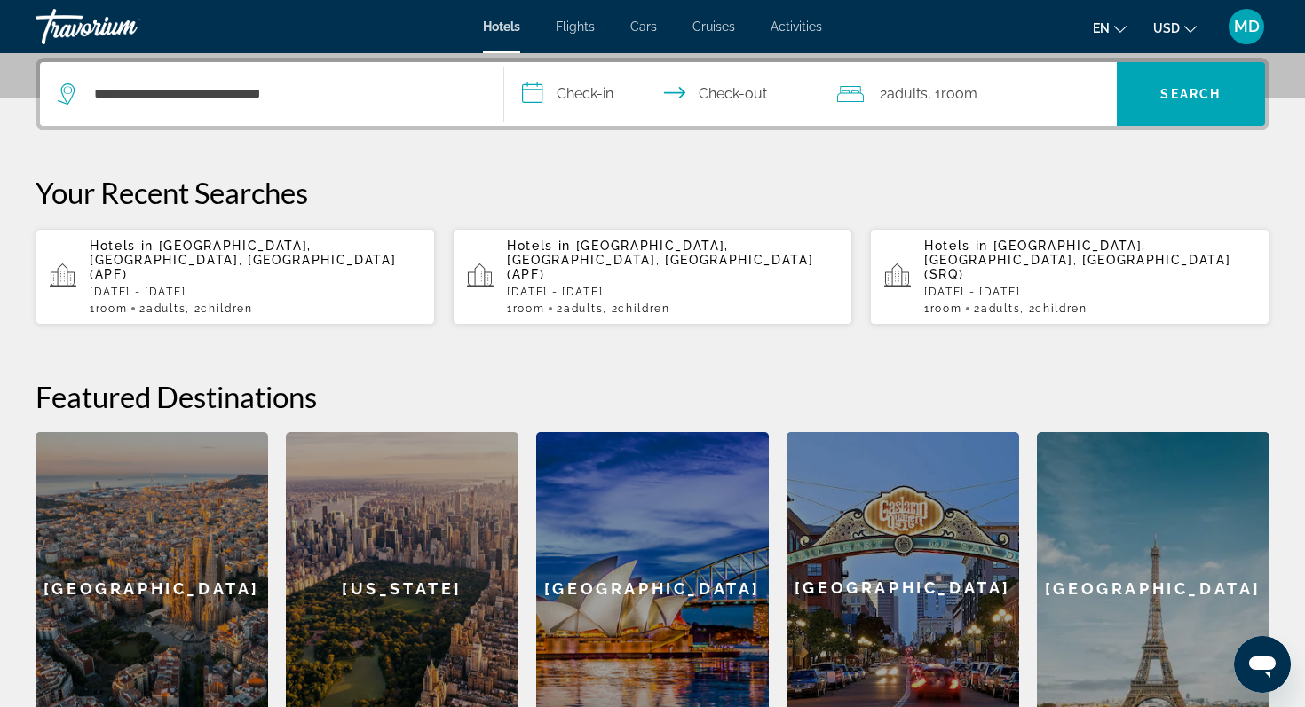
click at [595, 87] on input "**********" at bounding box center [665, 96] width 322 height 69
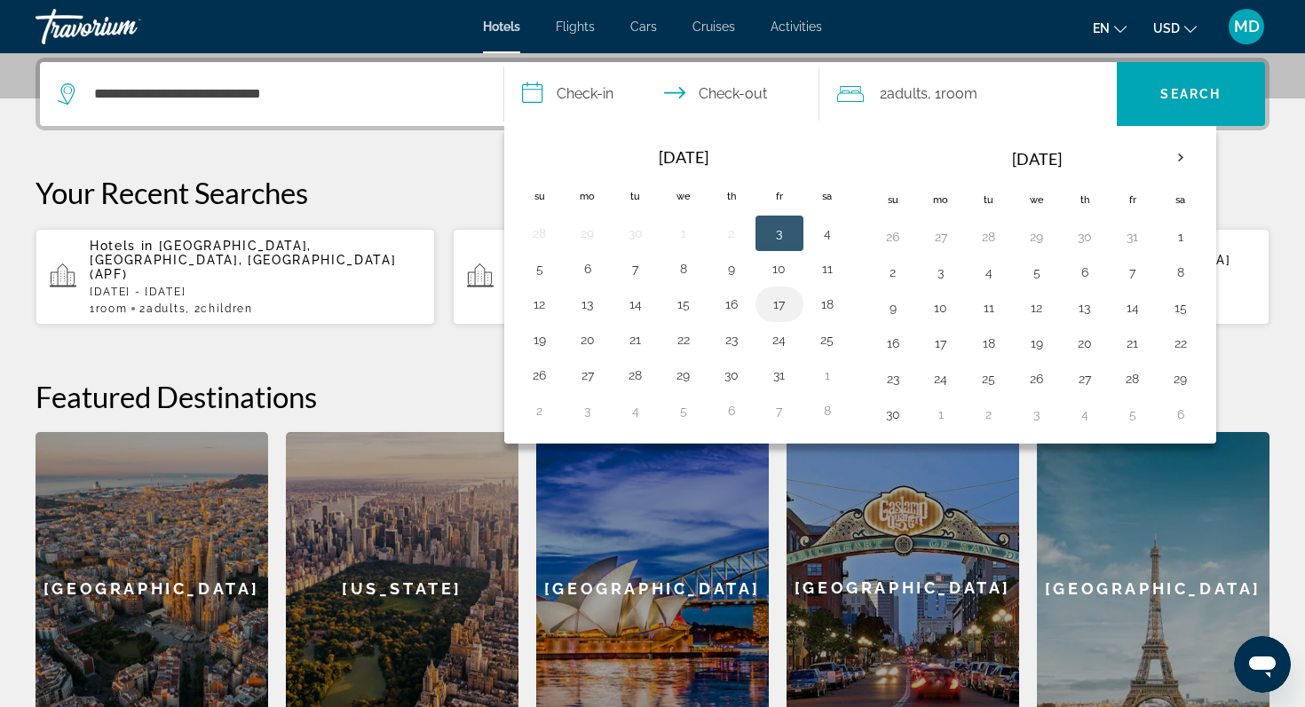
click at [774, 301] on button "17" at bounding box center [779, 304] width 28 height 25
click at [537, 332] on button "19" at bounding box center [539, 339] width 28 height 25
type input "**********"
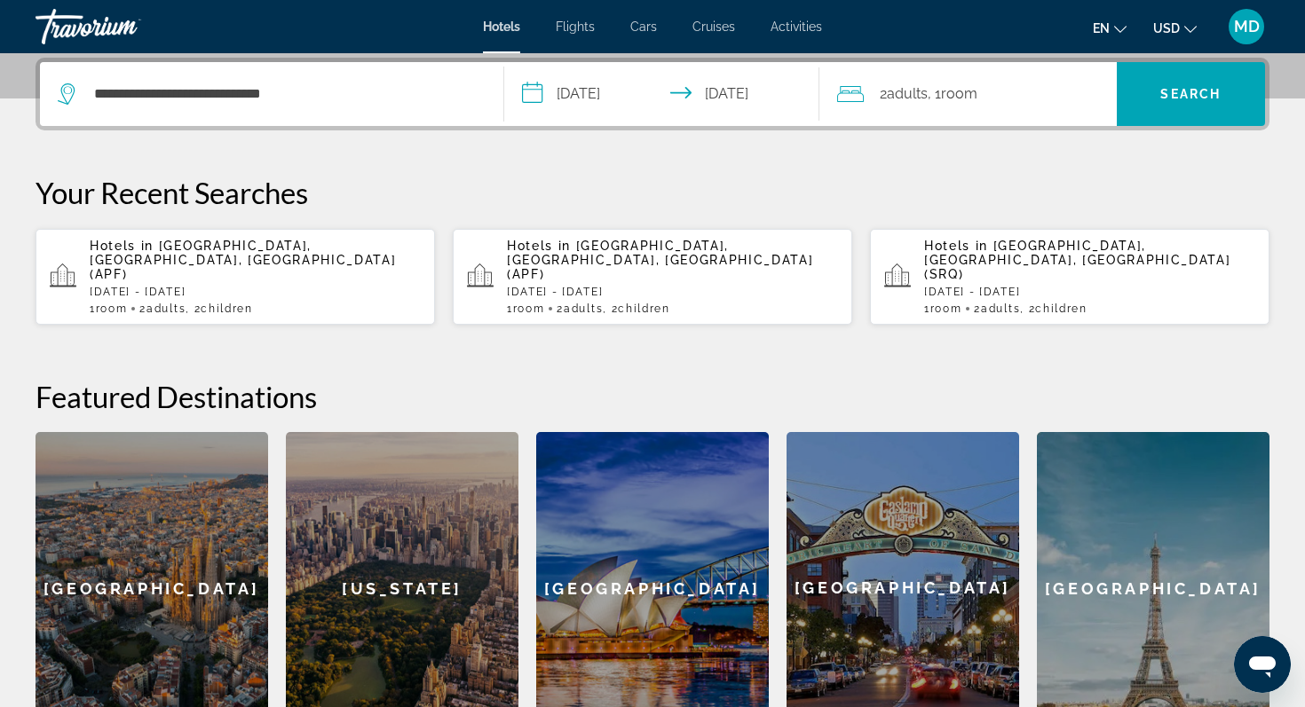
click at [945, 85] on span ", 1 Room rooms" at bounding box center [952, 94] width 50 height 25
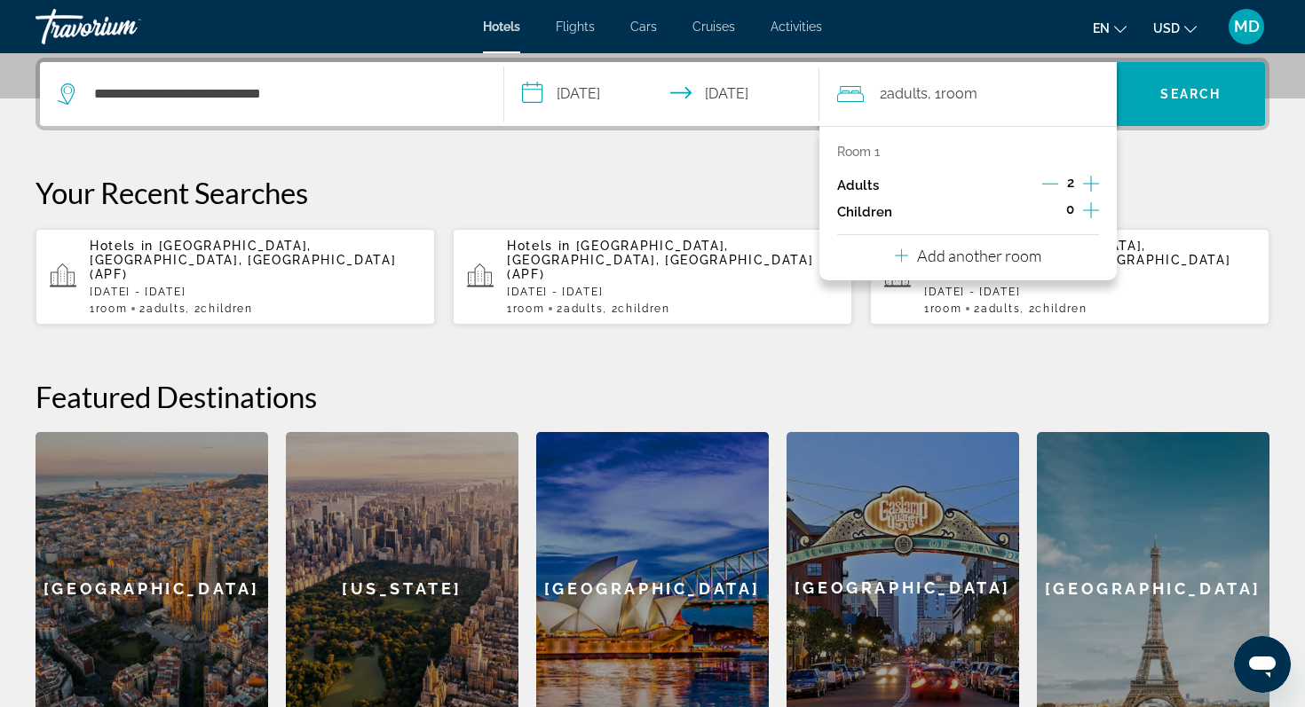
click at [1088, 209] on icon "Increment children" at bounding box center [1091, 210] width 16 height 21
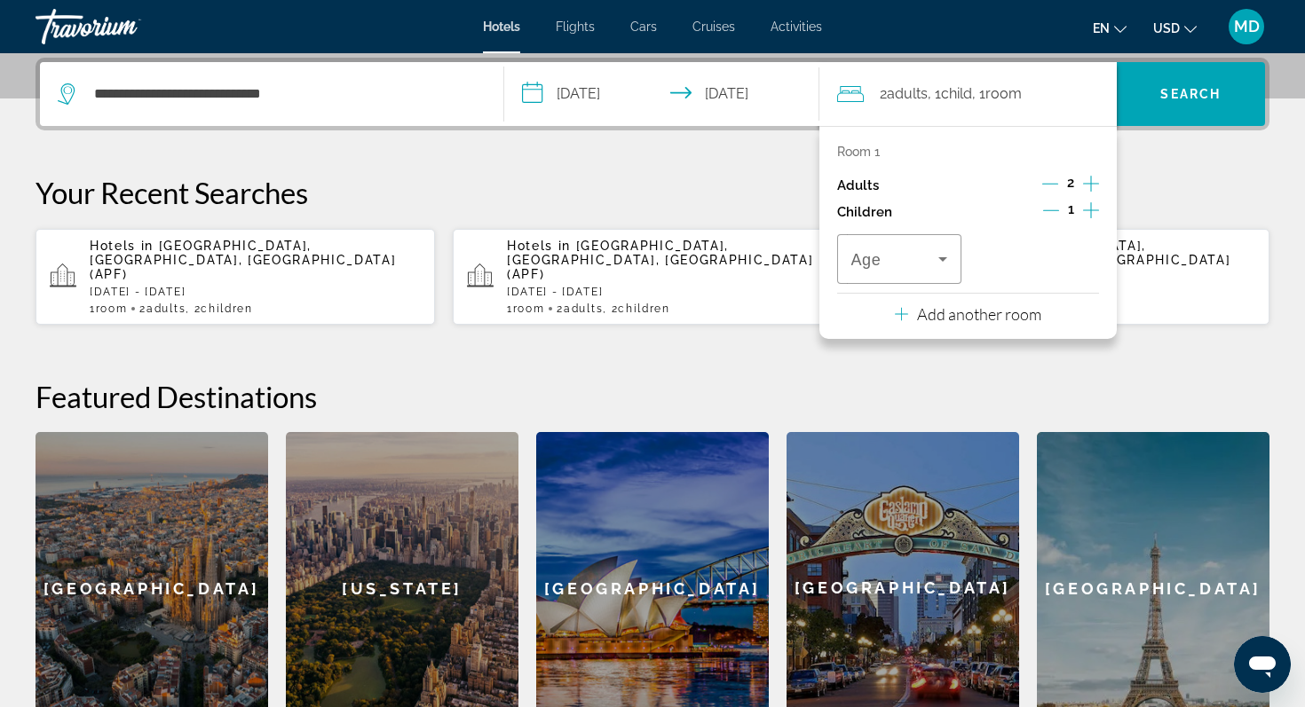
click at [1088, 209] on icon "Increment children" at bounding box center [1091, 210] width 16 height 21
click at [946, 256] on icon "Travelers: 2 adults, 2 children" at bounding box center [942, 258] width 21 height 21
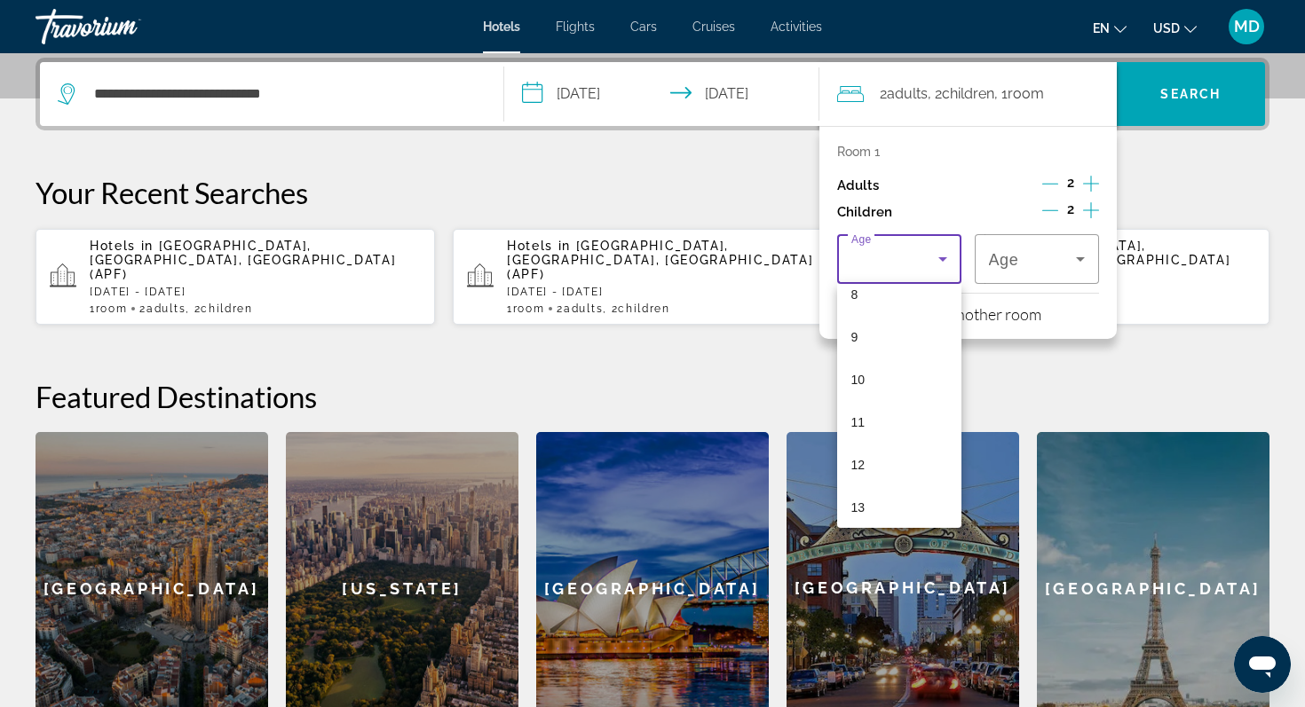
scroll to position [455, 0]
click at [895, 370] on mat-option "12" at bounding box center [899, 368] width 124 height 43
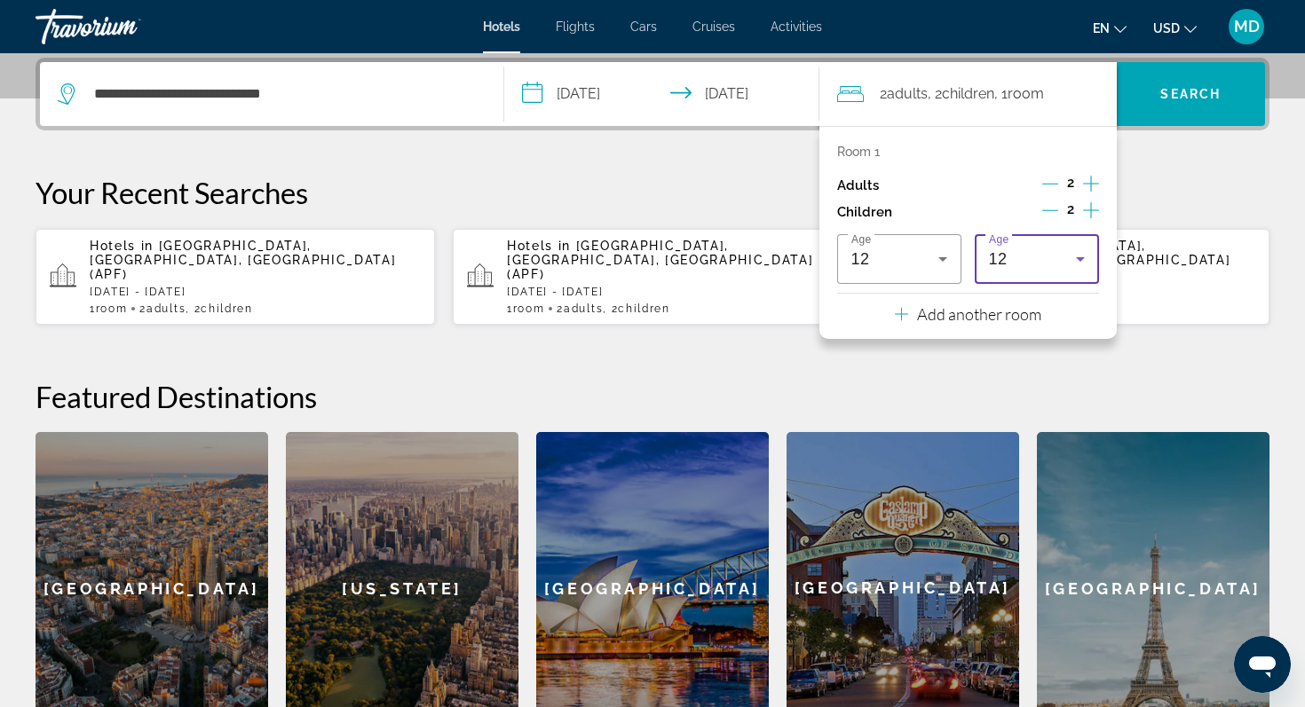
click at [1077, 258] on icon "Travelers: 2 adults, 2 children" at bounding box center [1080, 259] width 9 height 4
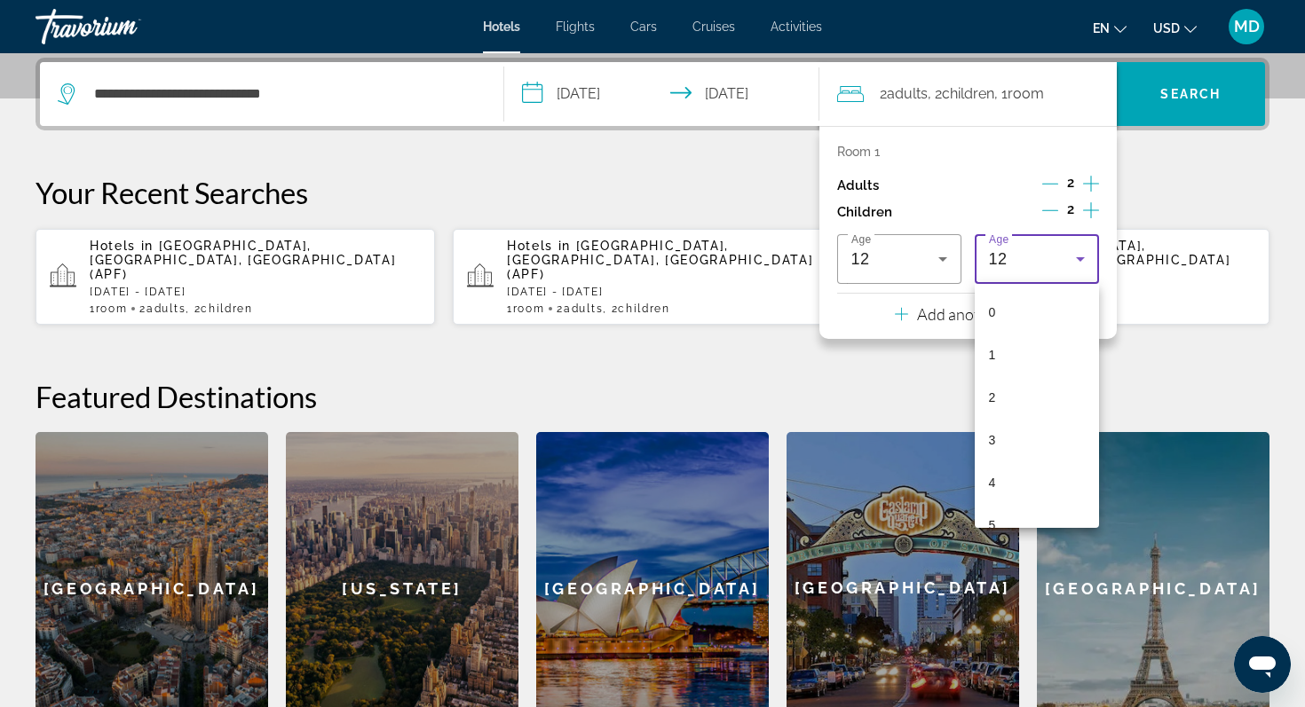
scroll to position [317, 0]
click at [1030, 423] on mat-option "10" at bounding box center [1036, 421] width 124 height 43
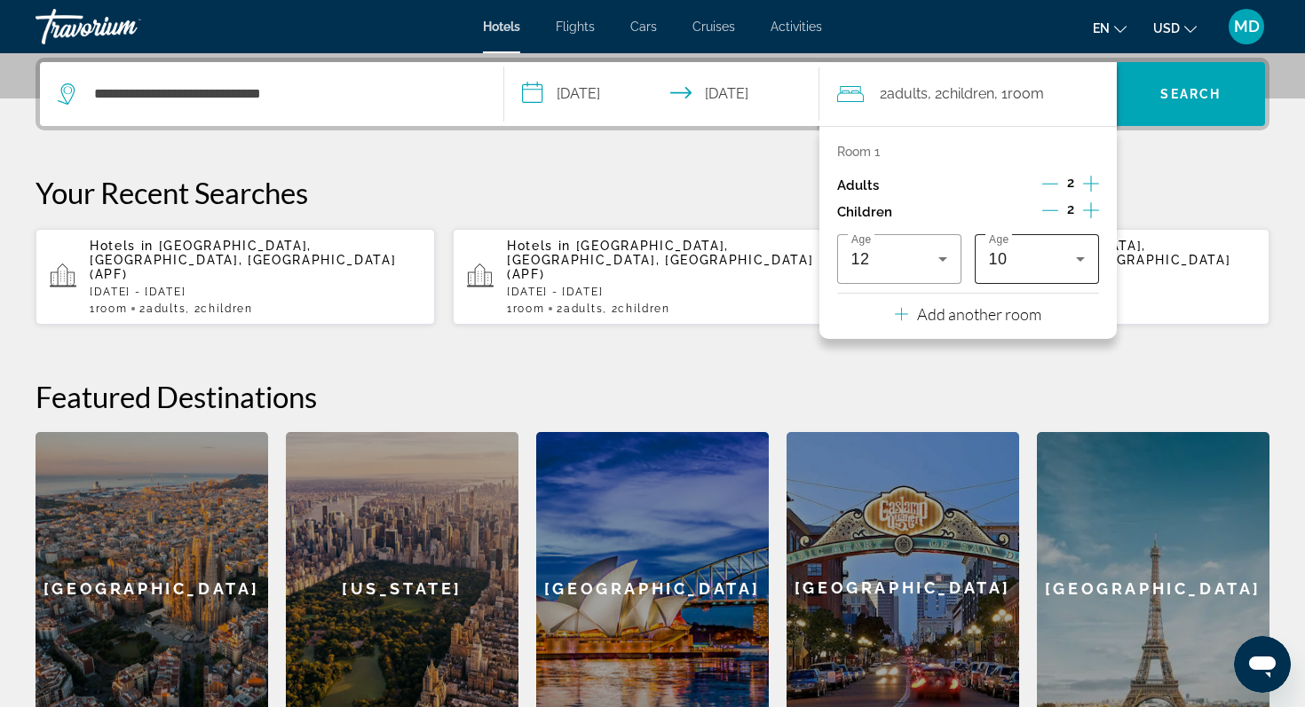
click at [1091, 248] on div "Age 10" at bounding box center [1036, 259] width 124 height 50
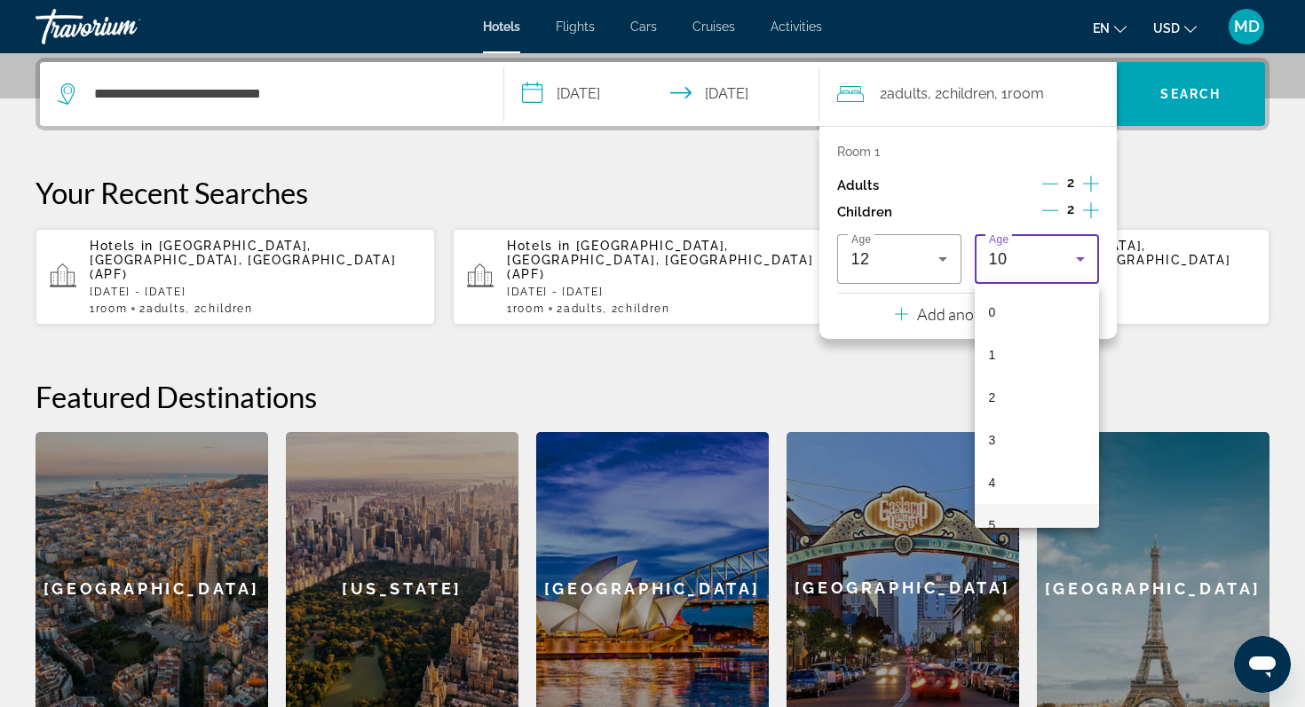
scroll to position [232, 0]
click at [1013, 415] on mat-option "8" at bounding box center [1036, 421] width 124 height 43
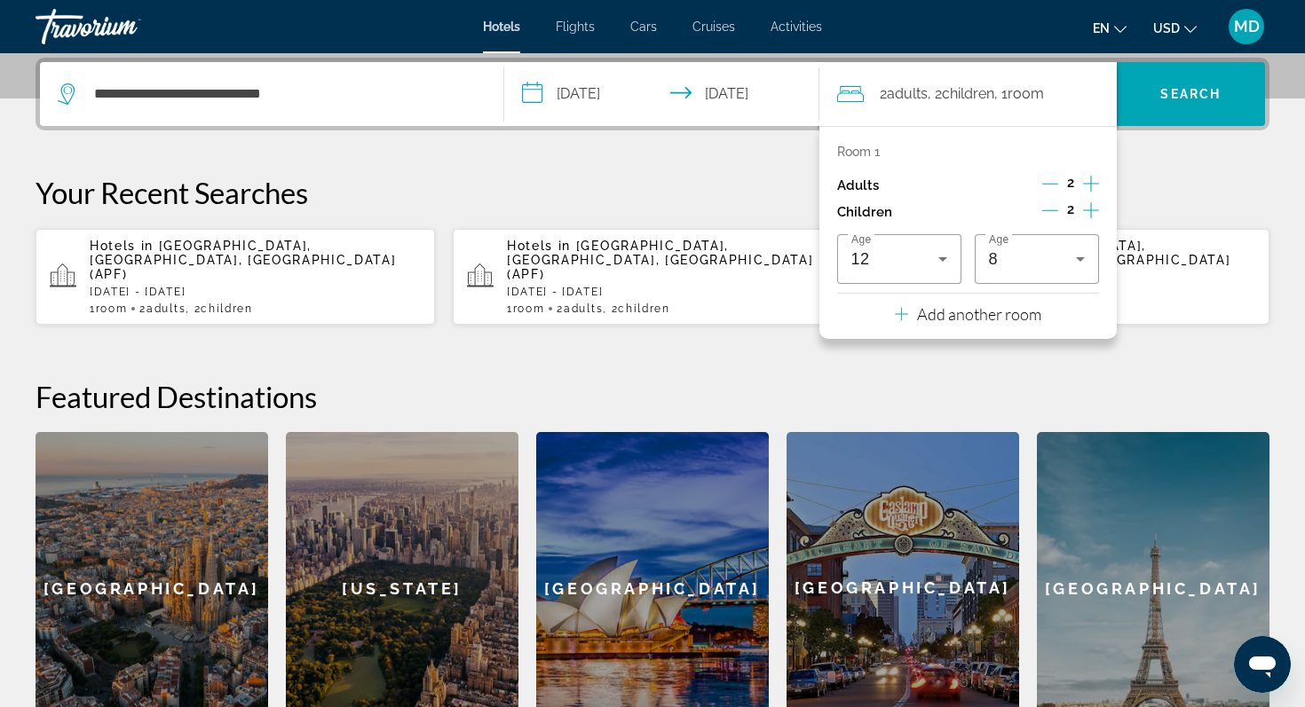
click at [1188, 340] on div "**********" at bounding box center [652, 401] width 1305 height 687
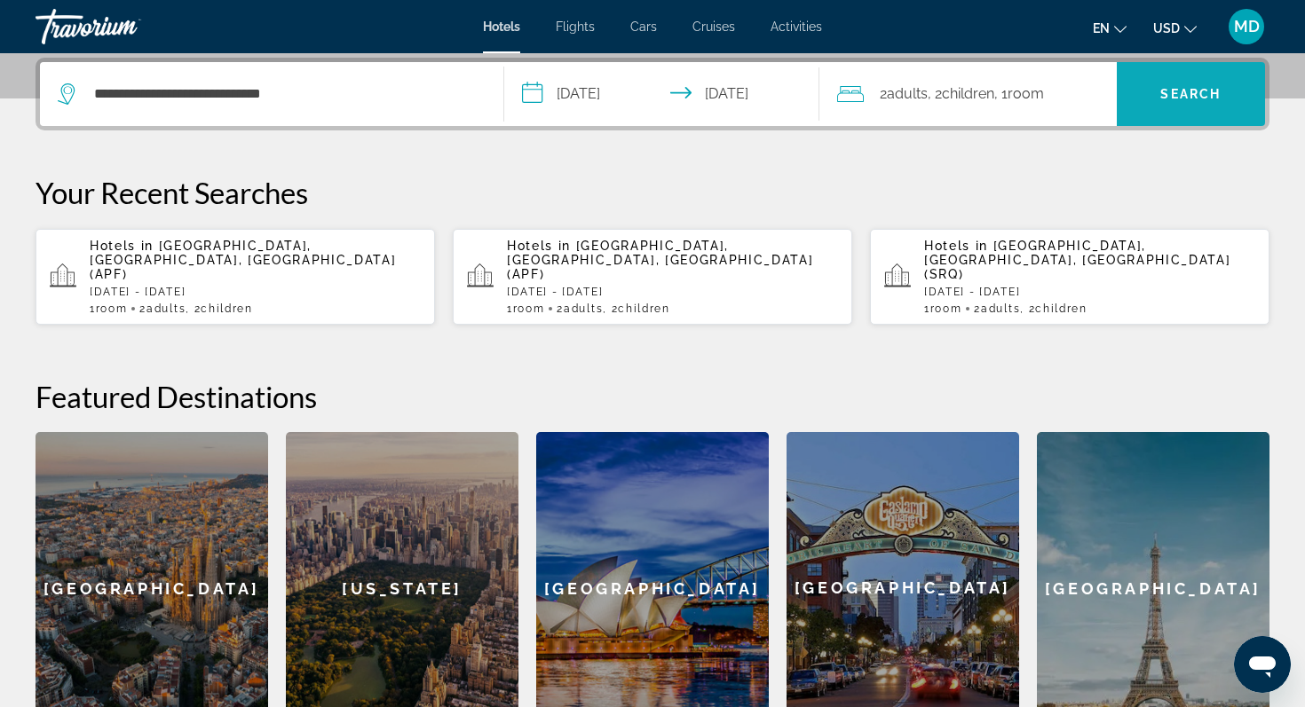
click at [1181, 92] on span "Search" at bounding box center [1190, 94] width 60 height 14
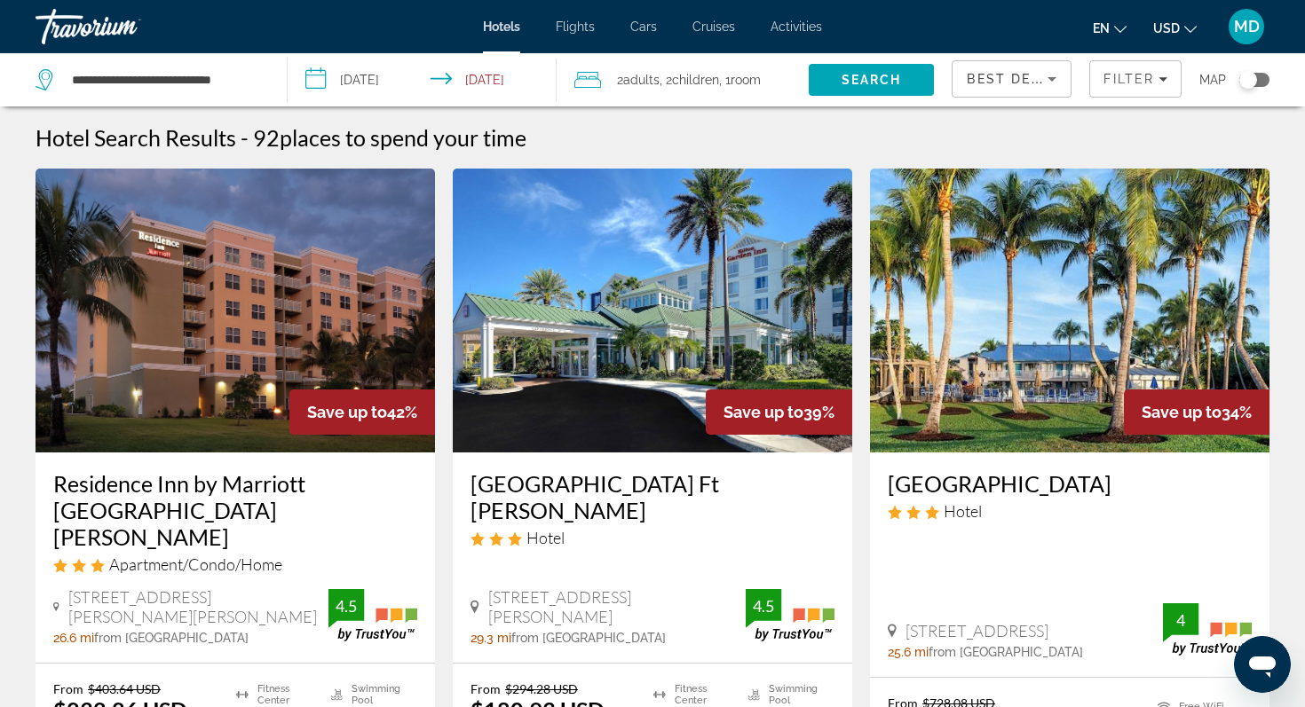
click at [992, 80] on span "Best Deals" at bounding box center [1012, 79] width 92 height 14
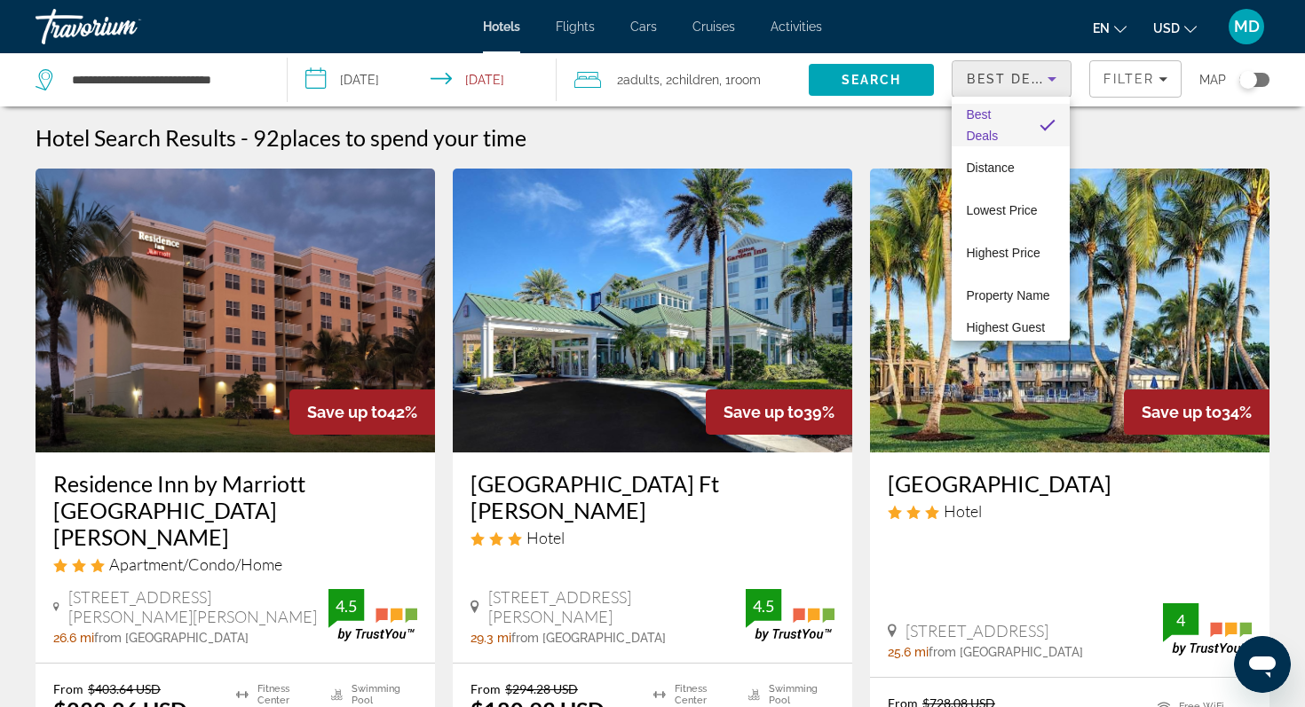
click at [1108, 75] on div at bounding box center [652, 353] width 1305 height 707
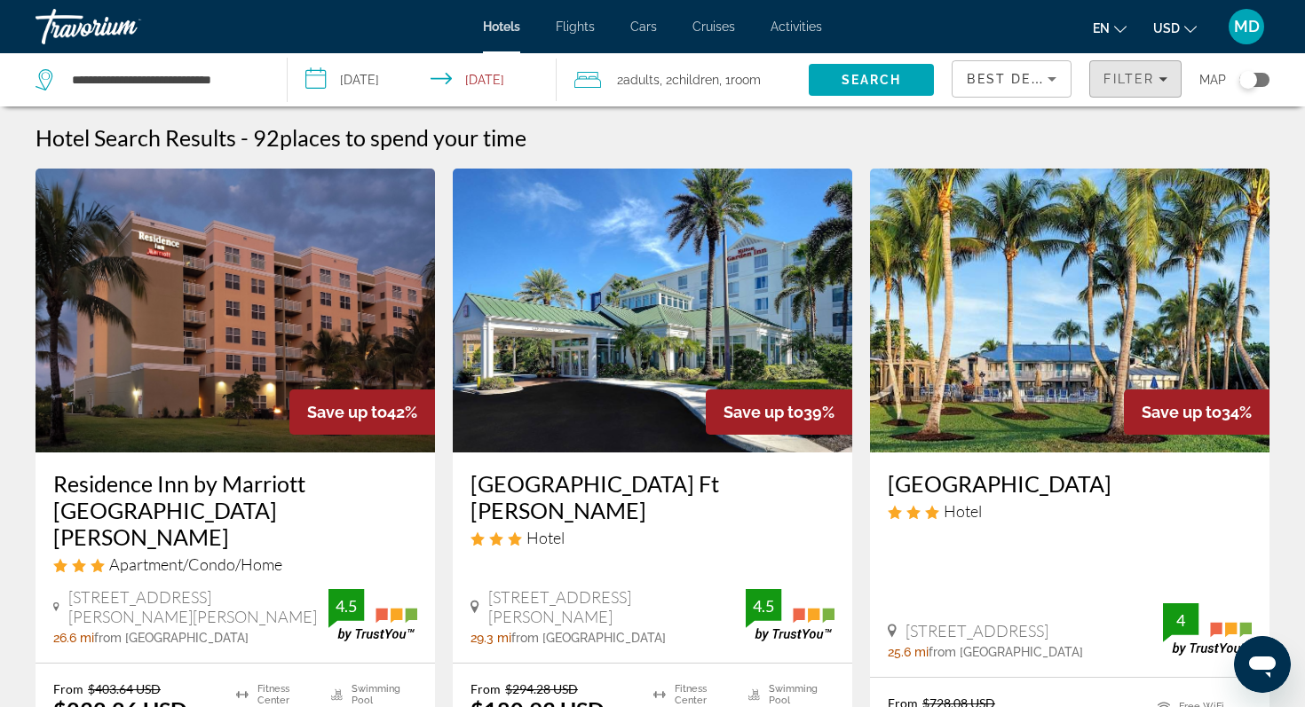
click at [1108, 75] on span "Filter" at bounding box center [1128, 79] width 51 height 14
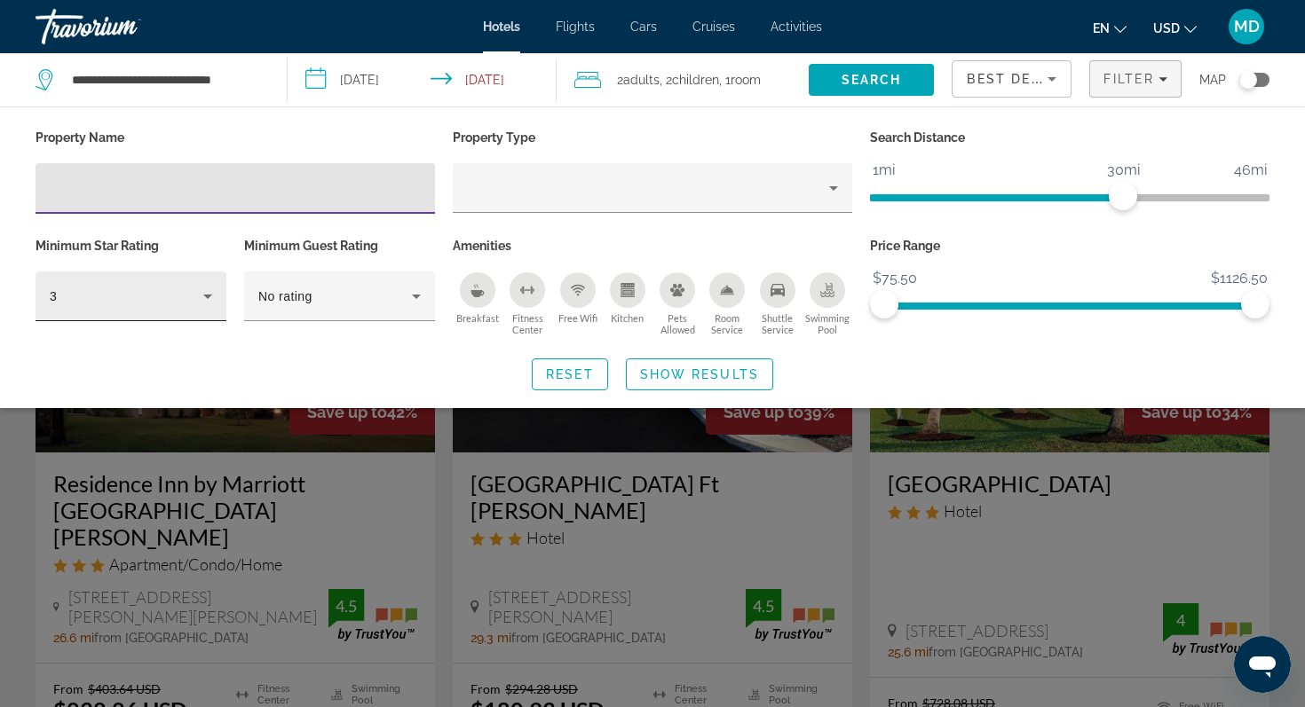
click at [208, 286] on icon "Hotel Filters" at bounding box center [207, 296] width 21 height 21
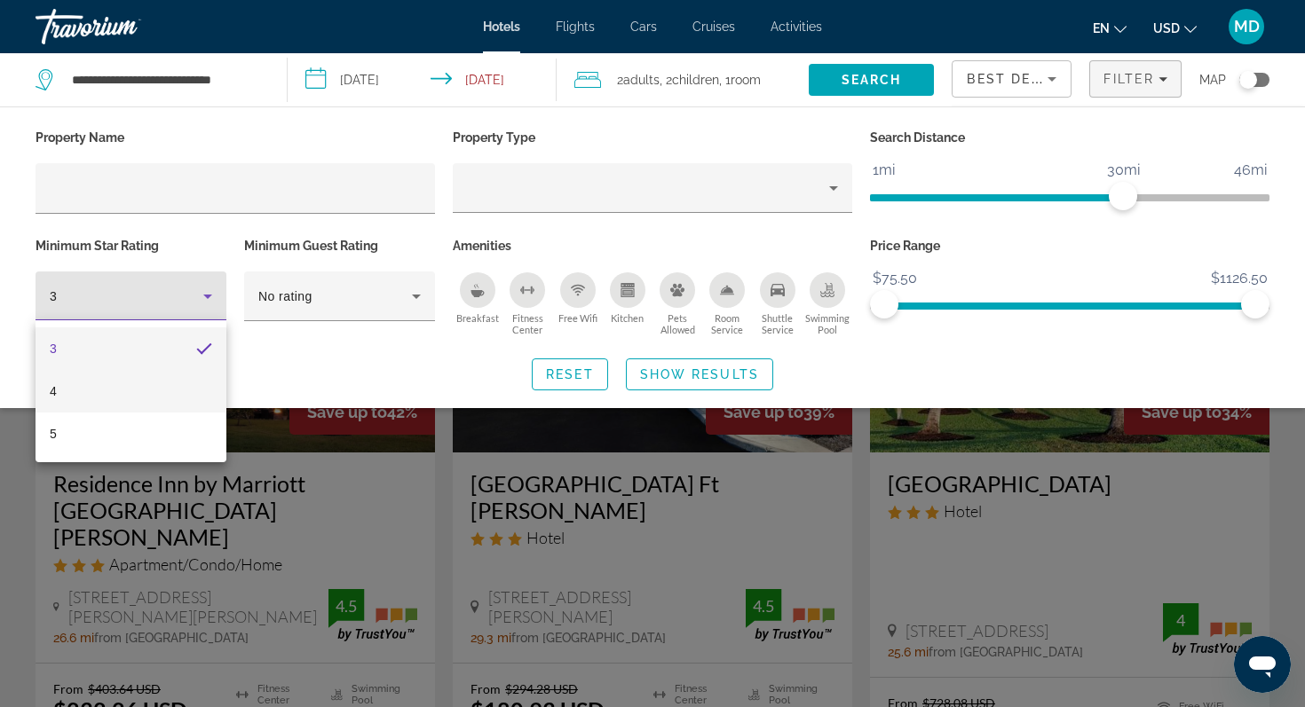
click at [165, 389] on mat-option "4" at bounding box center [130, 391] width 191 height 43
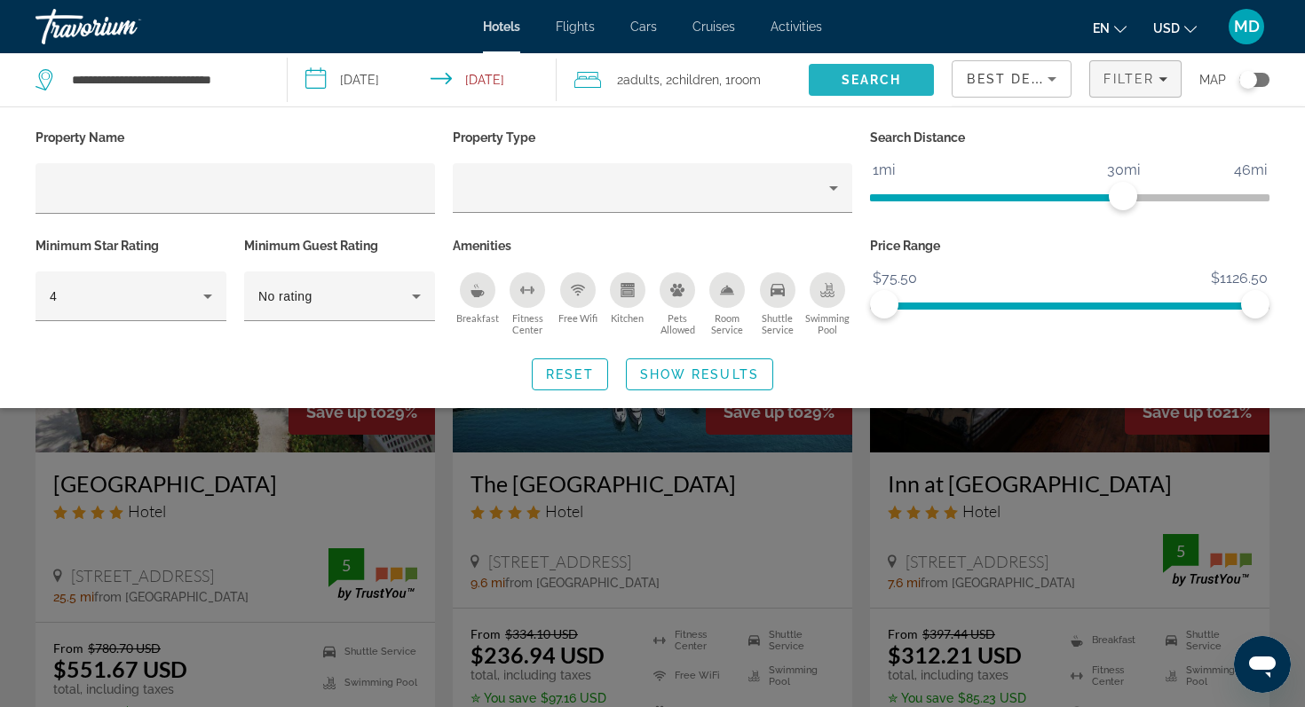
click at [883, 81] on span "Search" at bounding box center [871, 80] width 60 height 14
click at [904, 367] on div "Reset Show Results" at bounding box center [652, 375] width 1234 height 32
click at [955, 359] on div "Reset Show Results" at bounding box center [652, 375] width 1234 height 32
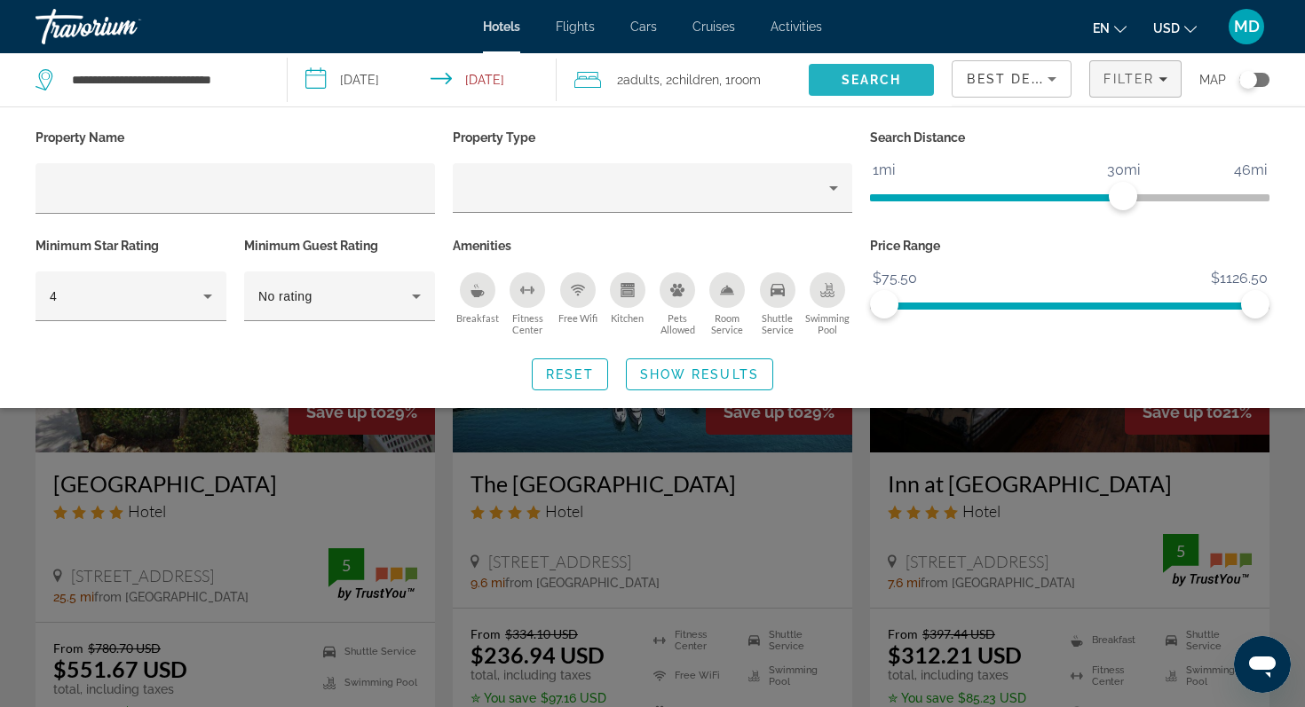
click at [909, 77] on span "Search" at bounding box center [871, 80] width 126 height 43
click at [611, 493] on div "Search widget" at bounding box center [652, 486] width 1305 height 441
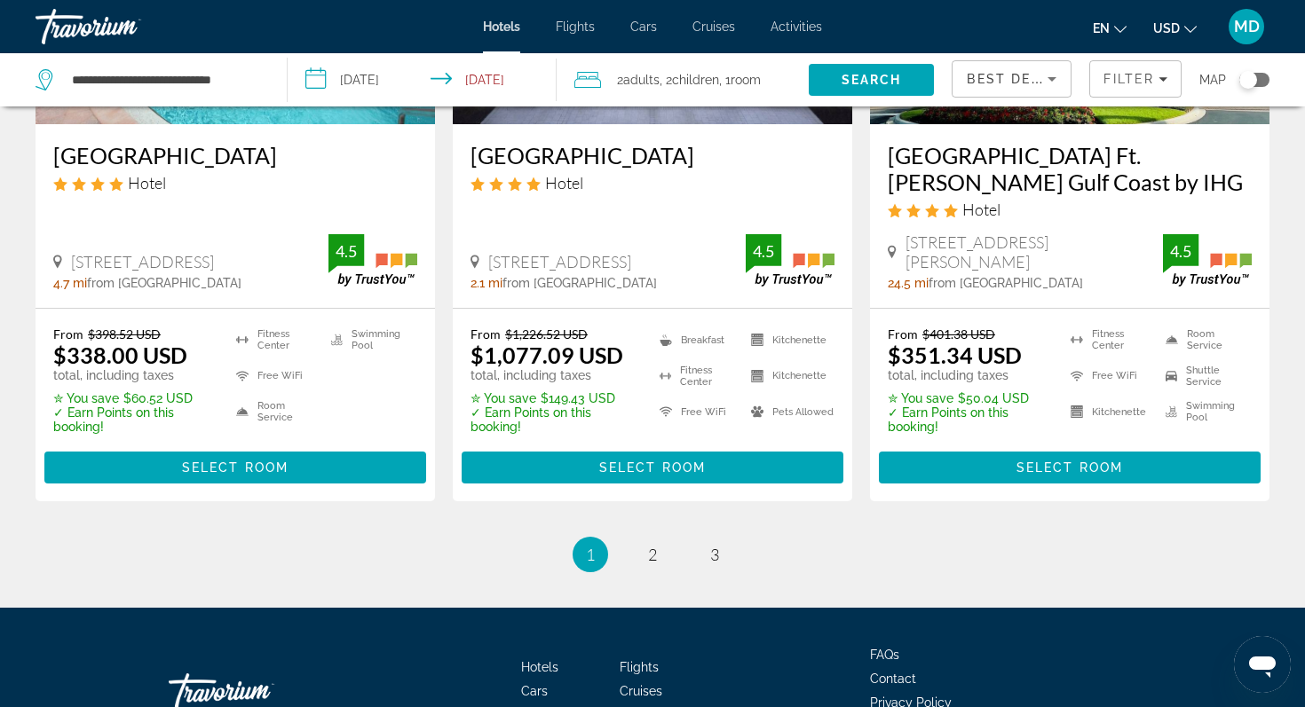
scroll to position [2348, 0]
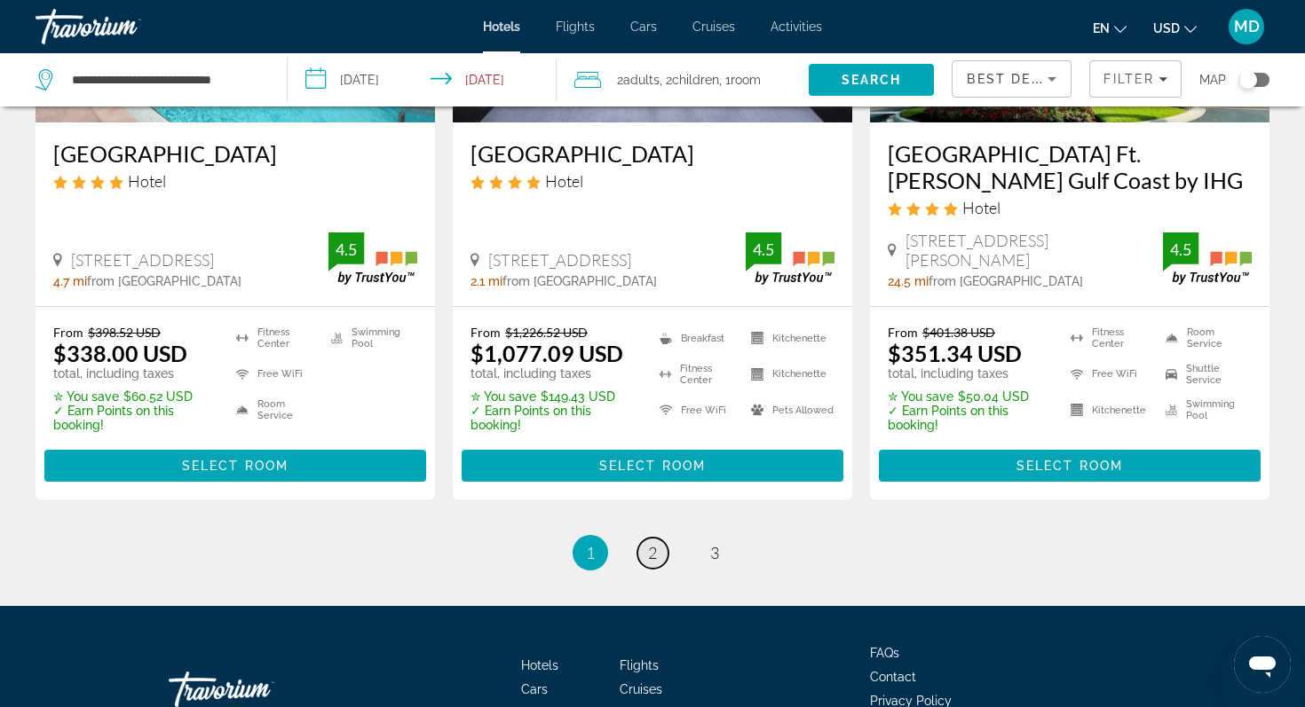
click at [658, 569] on link "page 2" at bounding box center [652, 553] width 31 height 31
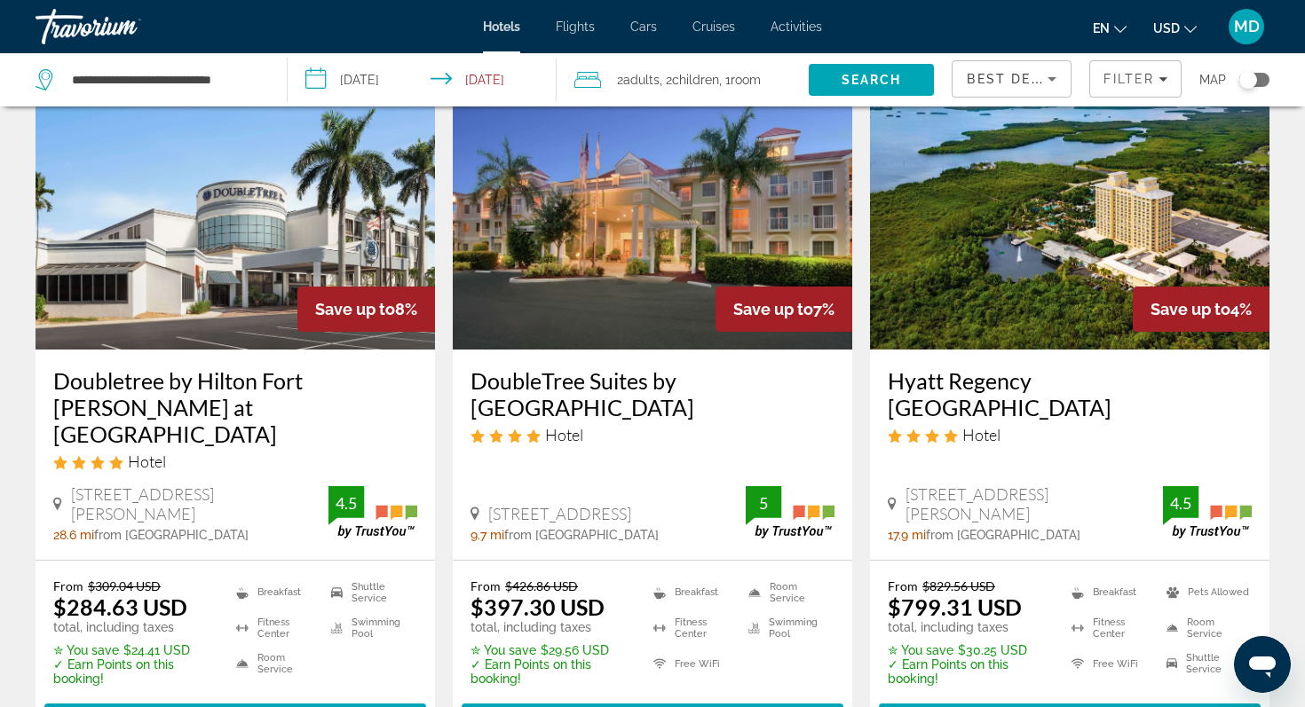
scroll to position [1535, 0]
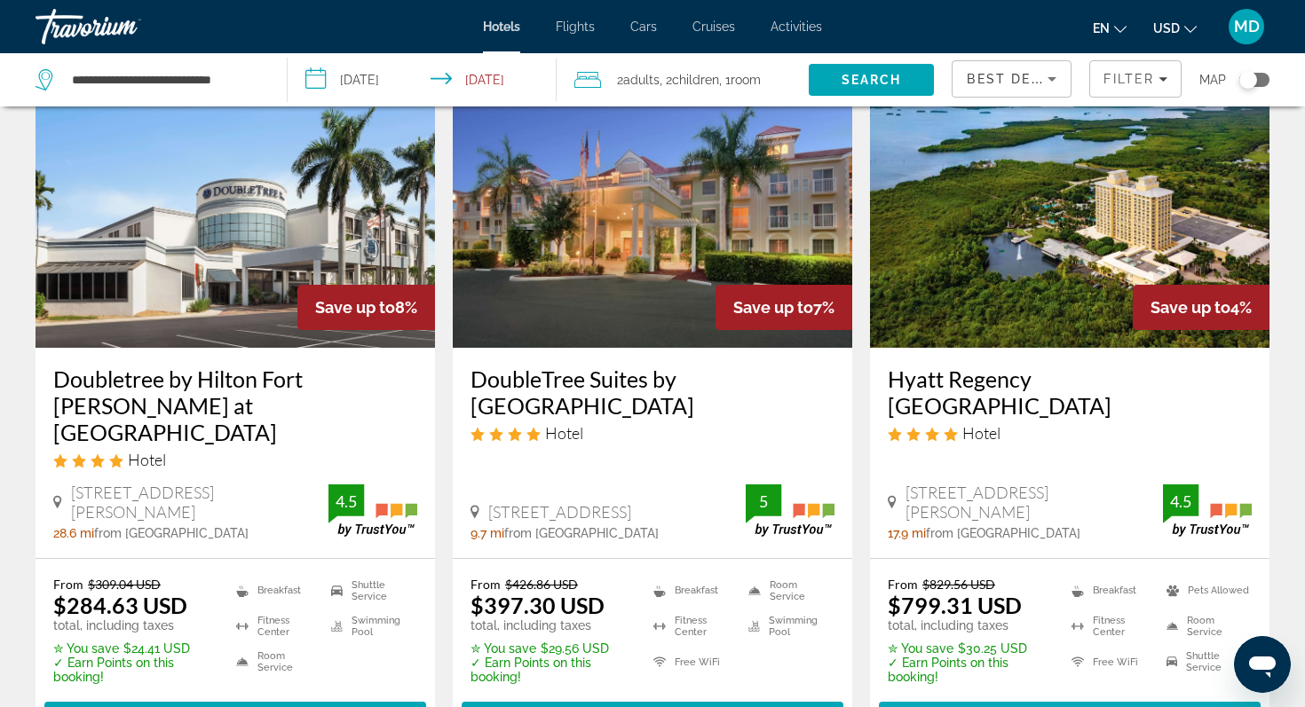
click at [1037, 706] on span "Select Room" at bounding box center [1069, 718] width 106 height 14
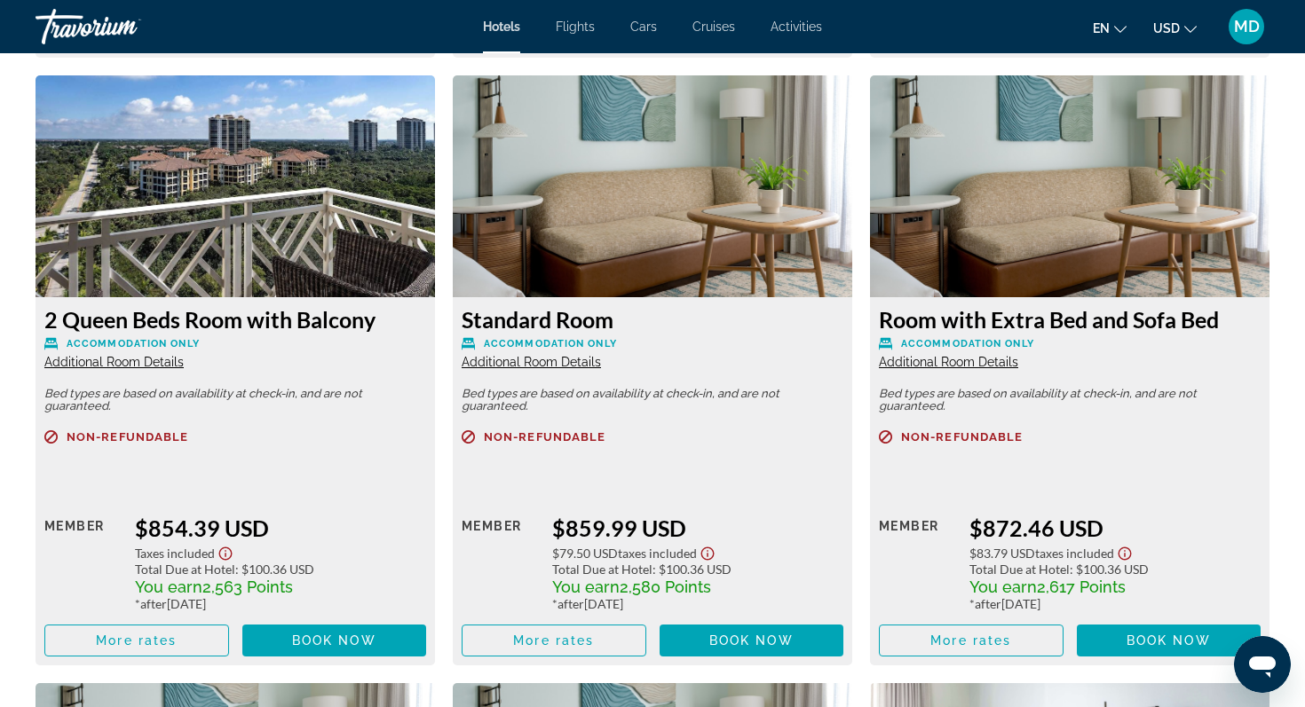
scroll to position [3780, 0]
